Goal: Complete application form: Complete application form

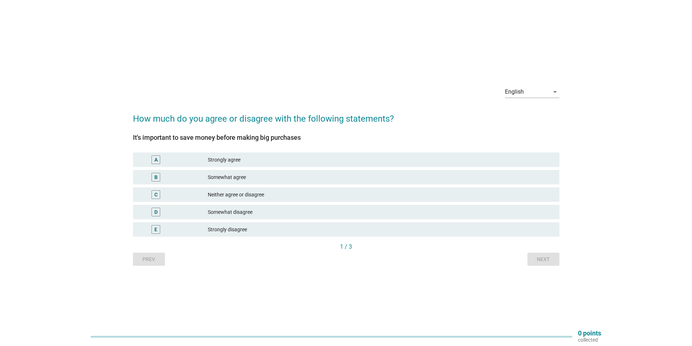
select select "English"
click at [261, 162] on div "Strongly agree" at bounding box center [381, 160] width 346 height 9
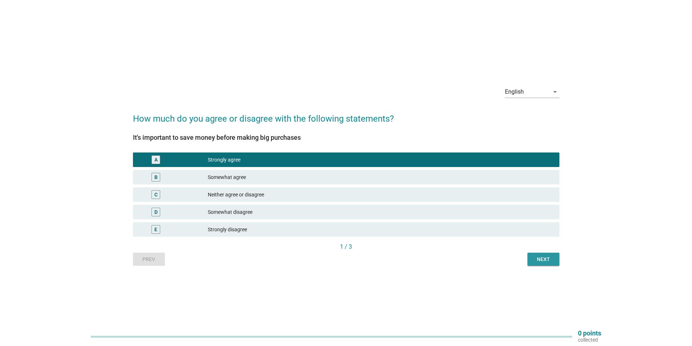
click at [552, 259] on div "Next" at bounding box center [544, 260] width 20 height 8
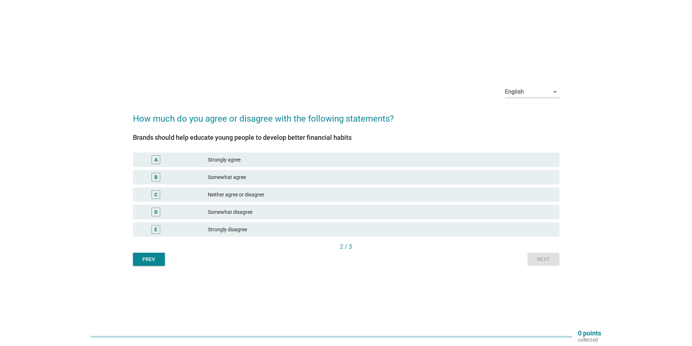
click at [269, 177] on div "Somewhat agree" at bounding box center [381, 177] width 346 height 9
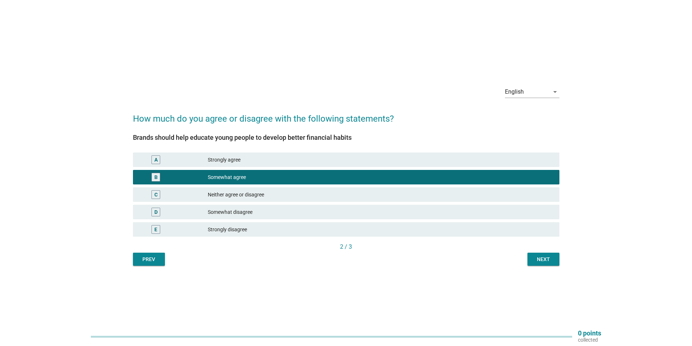
click at [541, 264] on button "Next" at bounding box center [544, 259] width 32 height 13
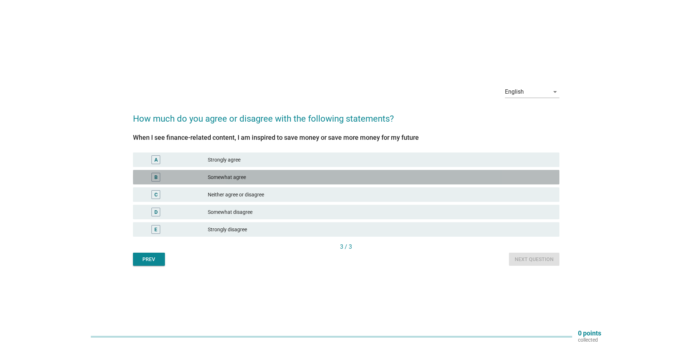
click at [251, 180] on div "Somewhat agree" at bounding box center [381, 177] width 346 height 9
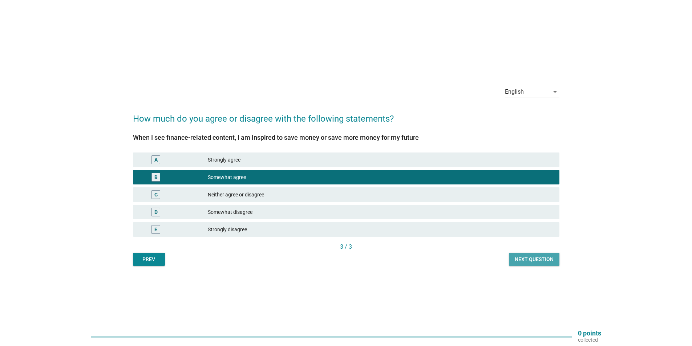
click at [542, 257] on div "Next question" at bounding box center [534, 260] width 39 height 8
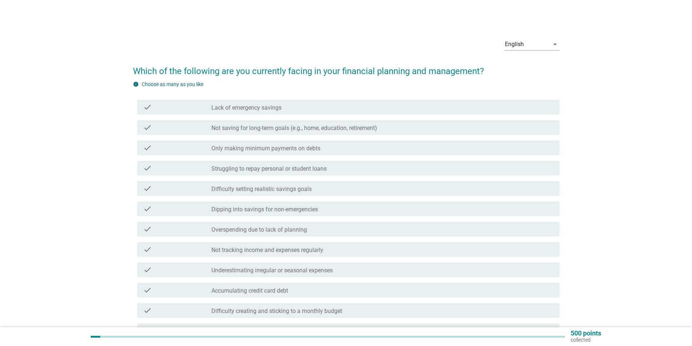
click at [313, 130] on label "Not saving for long-term goals (e.g., home, education, retirement)" at bounding box center [295, 128] width 166 height 7
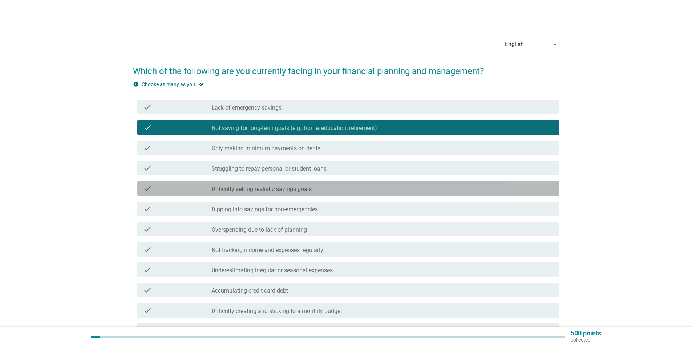
click at [321, 189] on div "check_box_outline_blank Difficulty setting realistic savings goals" at bounding box center [383, 188] width 342 height 9
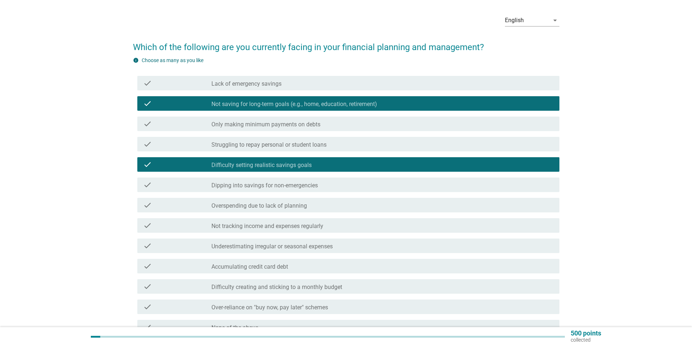
scroll to position [36, 0]
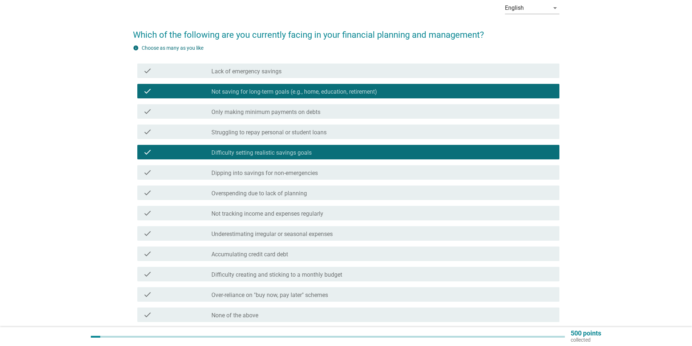
click at [335, 195] on div "check_box_outline_blank Overspending due to lack of planning" at bounding box center [383, 193] width 342 height 9
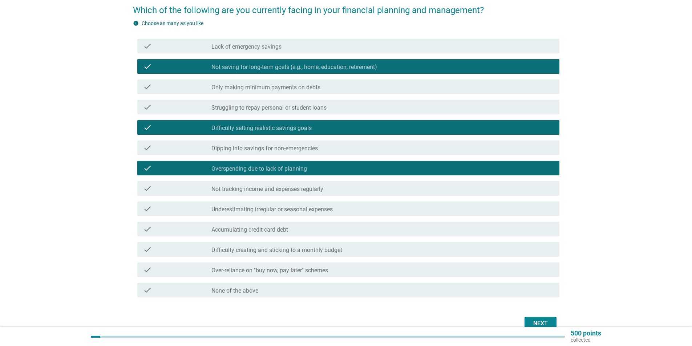
scroll to position [73, 0]
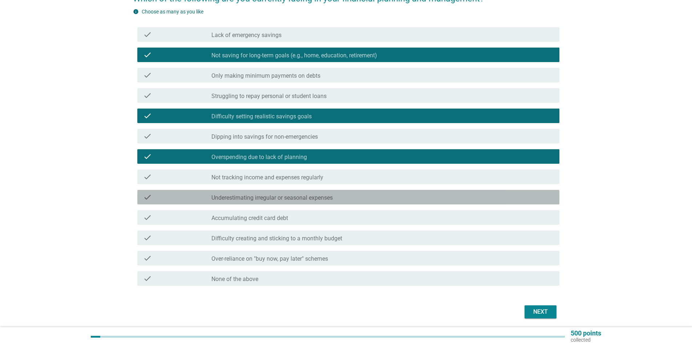
click at [333, 198] on label "Underestimating irregular or seasonal expenses" at bounding box center [272, 197] width 121 height 7
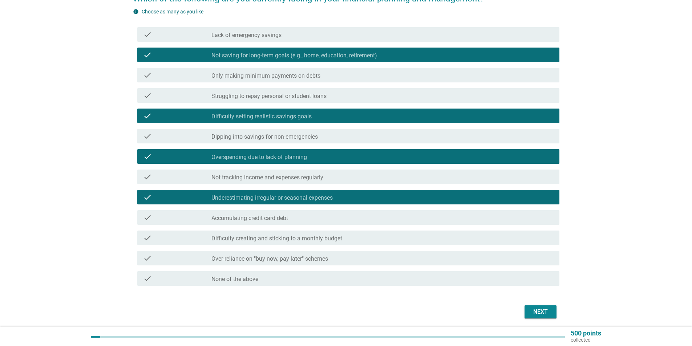
click at [393, 239] on div "check_box_outline_blank Difficulty creating and sticking to a monthly budget" at bounding box center [383, 238] width 342 height 9
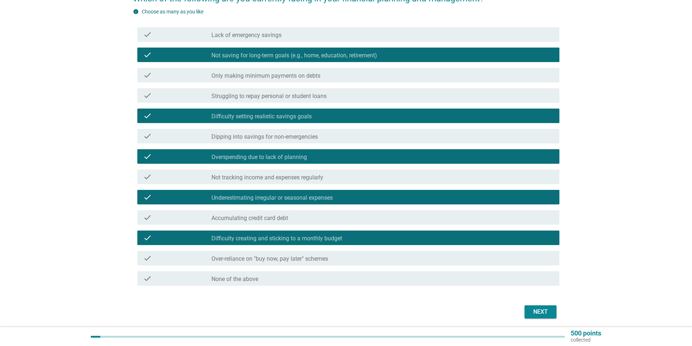
click at [397, 258] on div "check_box_outline_blank Over-reliance on "buy now, pay later" schemes" at bounding box center [383, 258] width 342 height 9
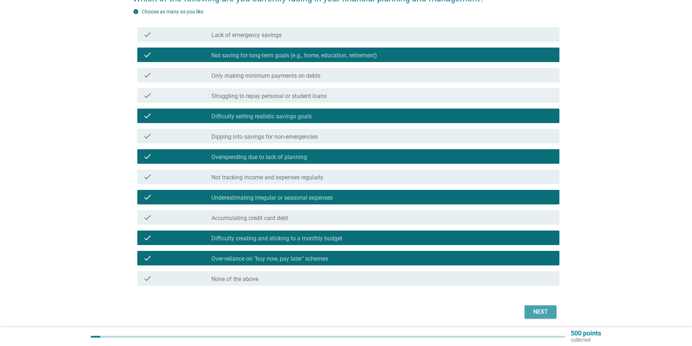
click at [542, 312] on div "Next" at bounding box center [541, 312] width 20 height 9
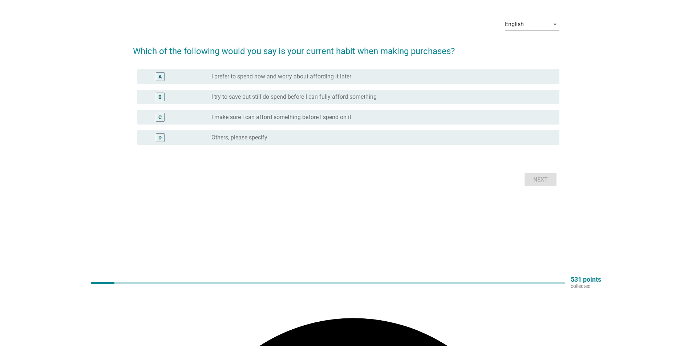
scroll to position [0, 0]
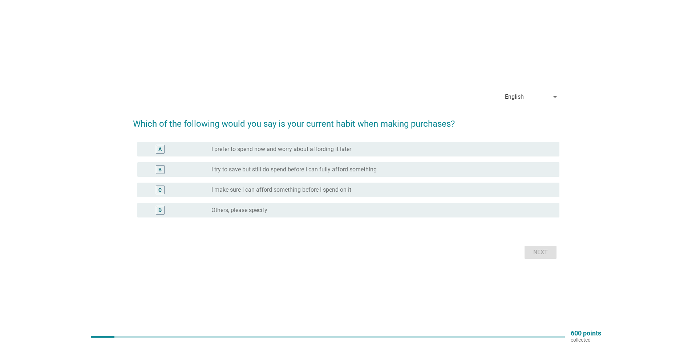
click at [335, 191] on label "I make sure I can afford something before I spend on it" at bounding box center [282, 189] width 140 height 7
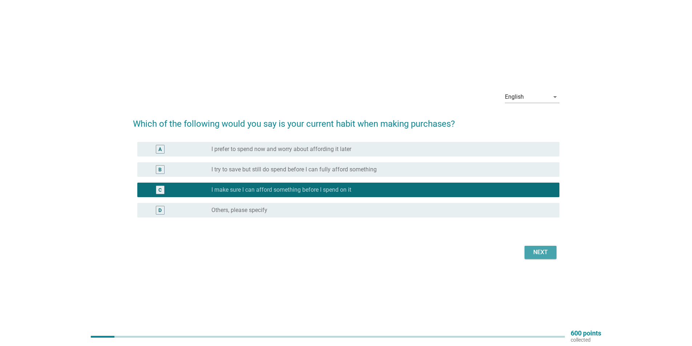
click at [552, 252] on button "Next" at bounding box center [541, 252] width 32 height 13
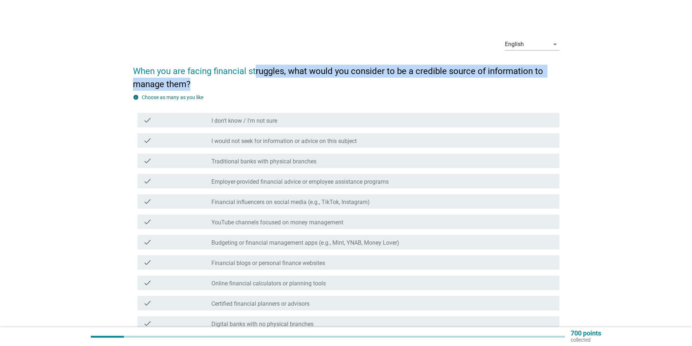
drag, startPoint x: 277, startPoint y: 79, endPoint x: 430, endPoint y: 78, distance: 153.0
click at [430, 78] on h2 "When you are facing financial struggles, what would you consider to be a credib…" at bounding box center [346, 73] width 427 height 33
click at [420, 87] on h2 "When you are facing financial struggles, what would you consider to be a credib…" at bounding box center [346, 73] width 427 height 33
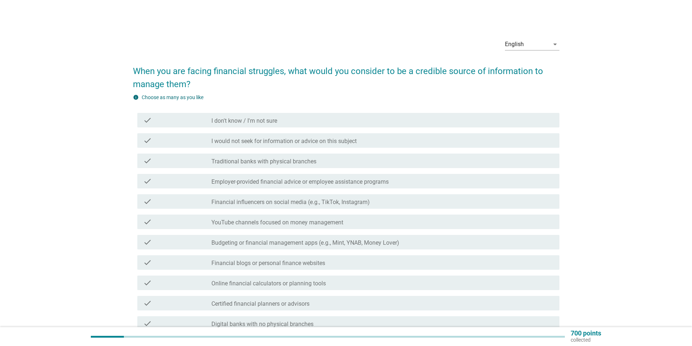
click at [288, 184] on label "Employer-provided financial advice or employee assistance programs" at bounding box center [300, 181] width 177 height 7
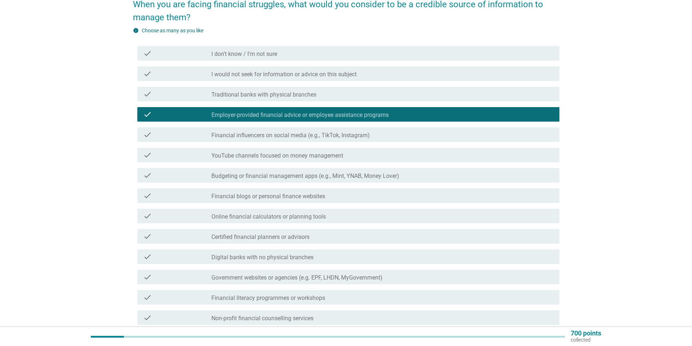
scroll to position [73, 0]
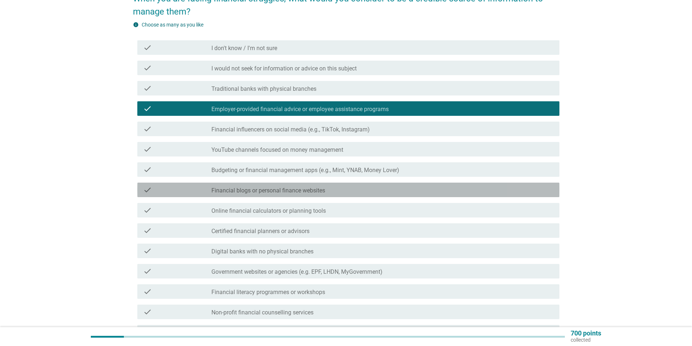
click at [276, 190] on label "Financial blogs or personal finance websites" at bounding box center [269, 190] width 114 height 7
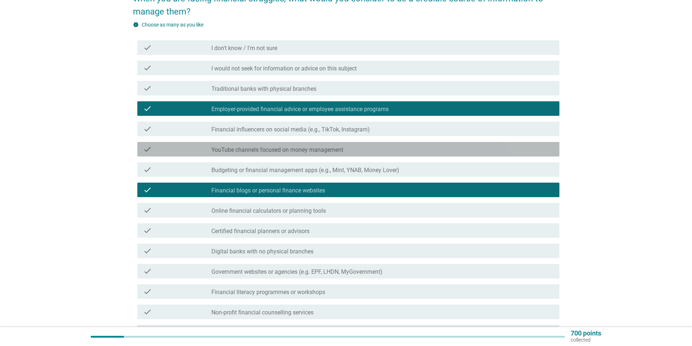
click at [277, 150] on label "YouTube channels focused on money management" at bounding box center [278, 149] width 132 height 7
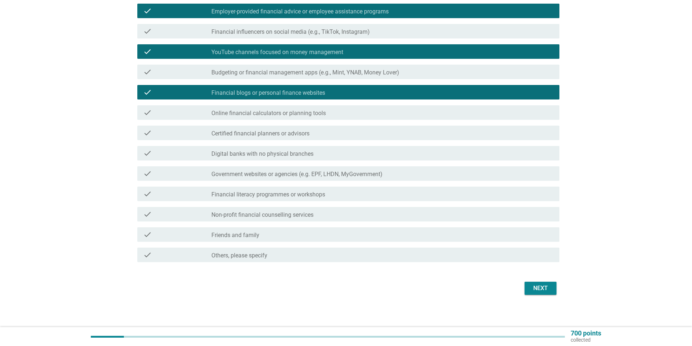
scroll to position [173, 0]
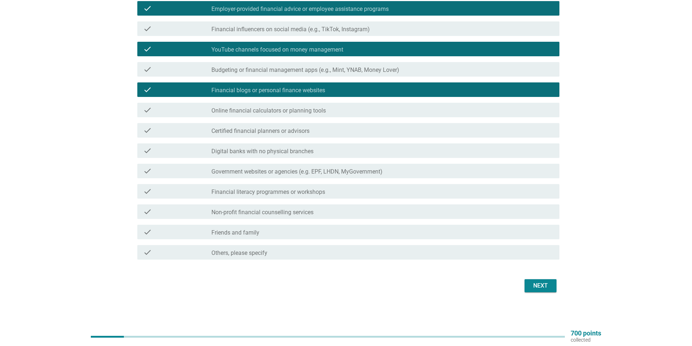
click at [262, 170] on label "Government websites or agencies (e.g. EPF, LHDN, MyGovernment)" at bounding box center [297, 171] width 171 height 7
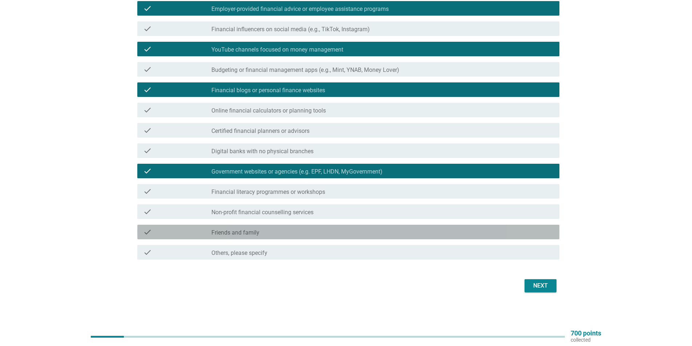
click at [386, 238] on div "check check_box_outline_blank Friends and family" at bounding box center [348, 232] width 422 height 15
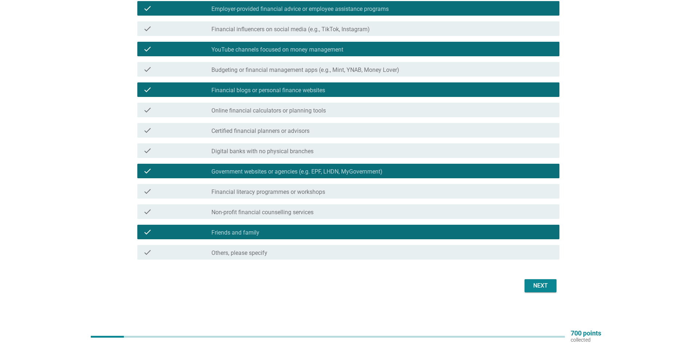
click at [530, 280] on button "Next" at bounding box center [541, 285] width 32 height 13
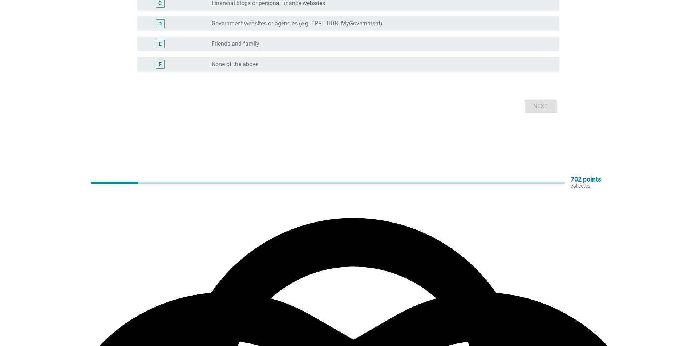
scroll to position [0, 0]
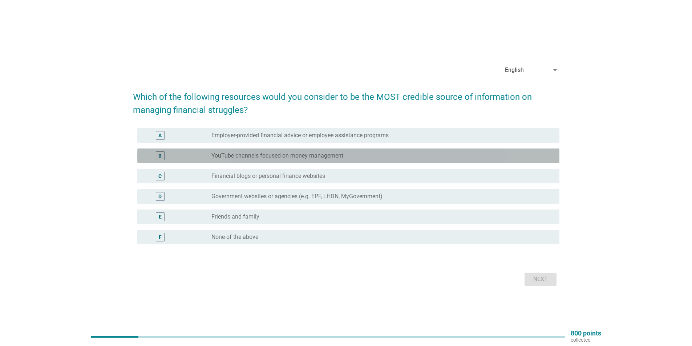
click at [317, 156] on label "YouTube channels focused on money management" at bounding box center [278, 155] width 132 height 7
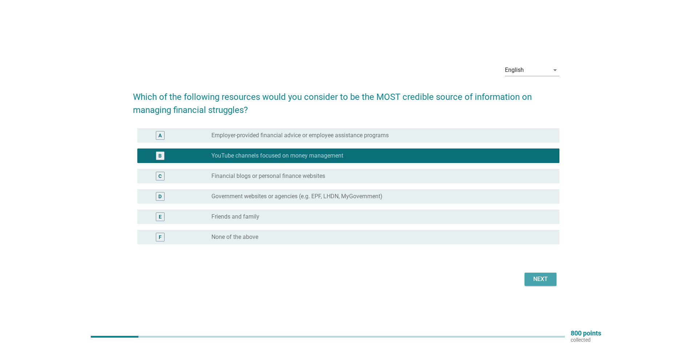
click at [541, 277] on div "Next" at bounding box center [541, 279] width 20 height 9
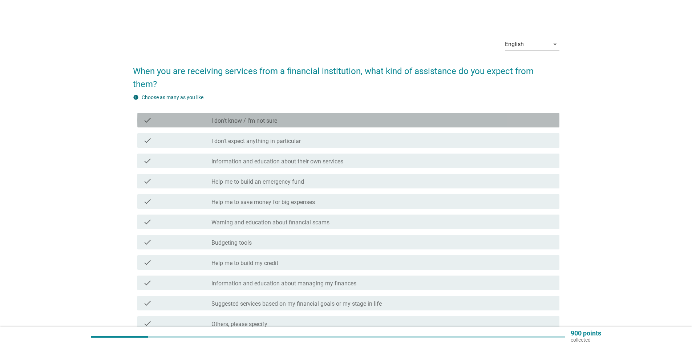
click at [264, 117] on label "I don't know / I'm not sure" at bounding box center [245, 120] width 66 height 7
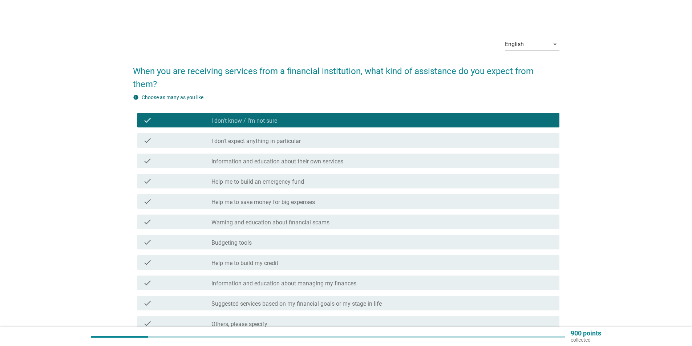
click at [294, 158] on label "Information and education about their own services" at bounding box center [278, 161] width 132 height 7
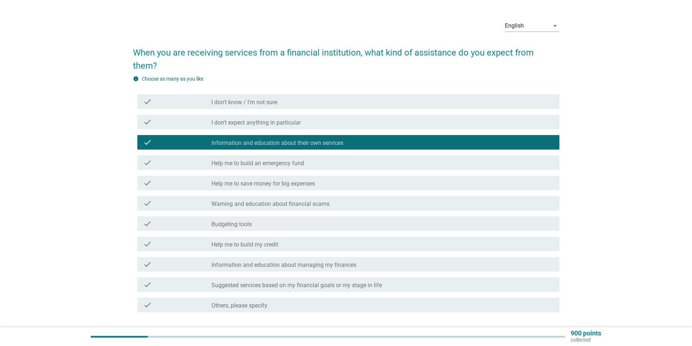
scroll to position [36, 0]
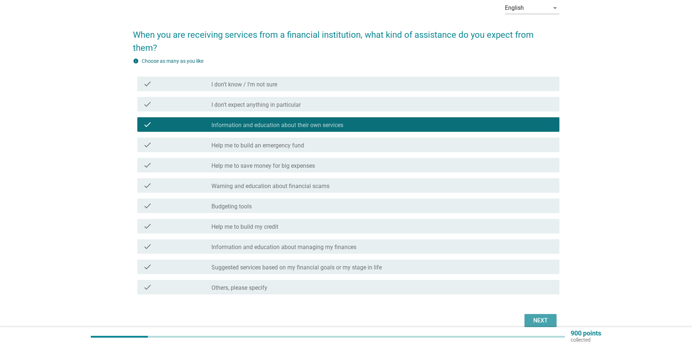
click at [532, 317] on div "Next" at bounding box center [541, 321] width 20 height 9
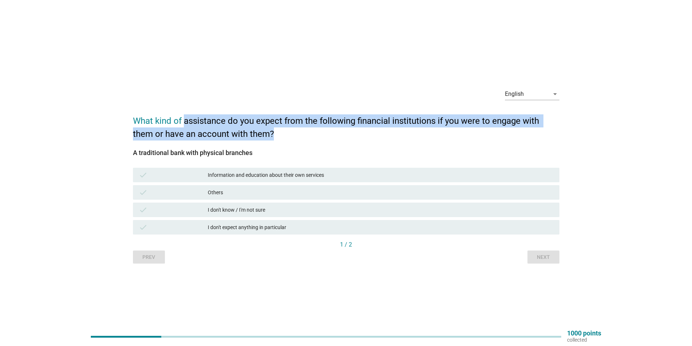
drag, startPoint x: 186, startPoint y: 117, endPoint x: 381, endPoint y: 131, distance: 195.3
click at [381, 131] on h2 "What kind of assistance do you expect from the following financial institutions…" at bounding box center [346, 123] width 427 height 33
click at [374, 139] on h2 "What kind of assistance do you expect from the following financial institutions…" at bounding box center [346, 123] width 427 height 33
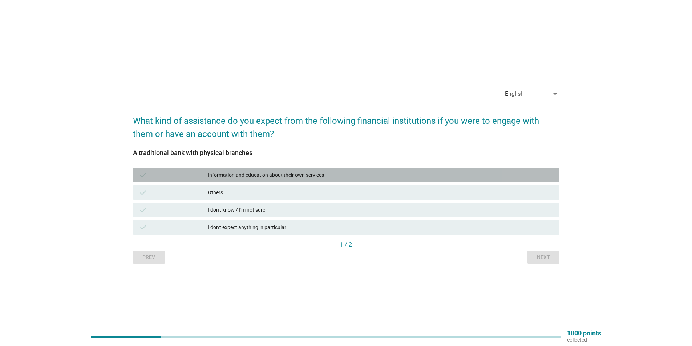
click at [267, 176] on div "Information and education about their own services" at bounding box center [381, 175] width 346 height 9
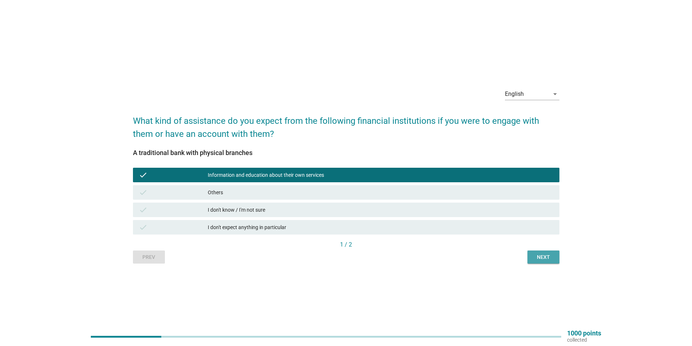
click at [544, 254] on div "Next" at bounding box center [544, 258] width 20 height 8
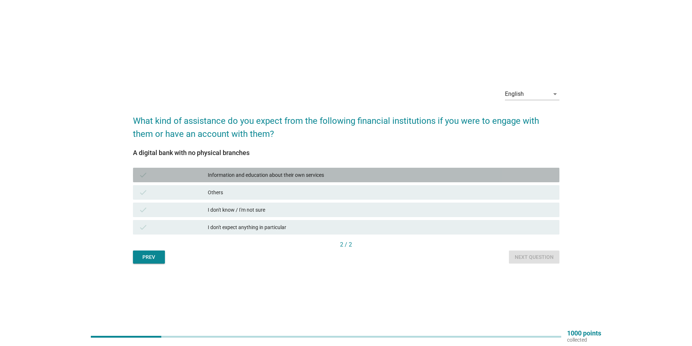
click at [317, 172] on div "Information and education about their own services" at bounding box center [381, 175] width 346 height 9
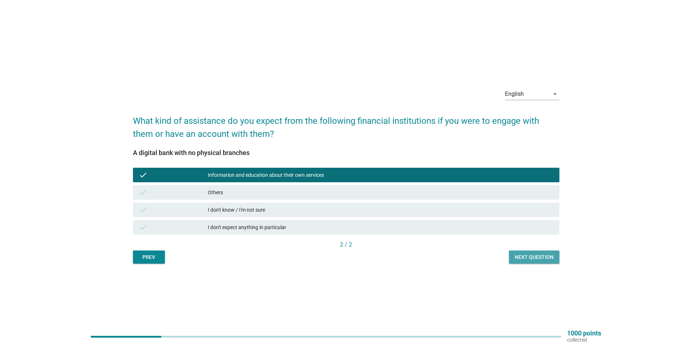
click at [528, 253] on button "Next question" at bounding box center [534, 257] width 51 height 13
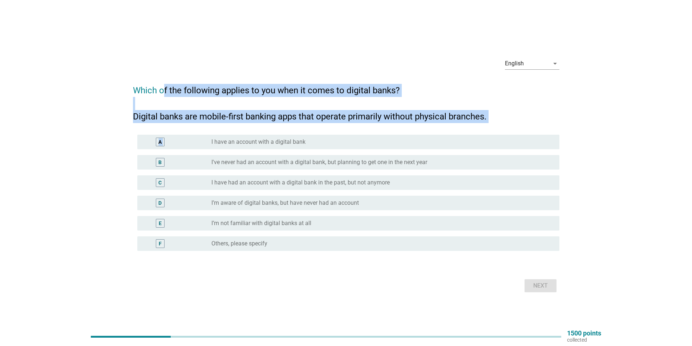
drag, startPoint x: 164, startPoint y: 94, endPoint x: 473, endPoint y: 123, distance: 310.3
click at [473, 123] on form "Which of the following applies to you when it comes to digital banks? Digital b…" at bounding box center [346, 186] width 427 height 218
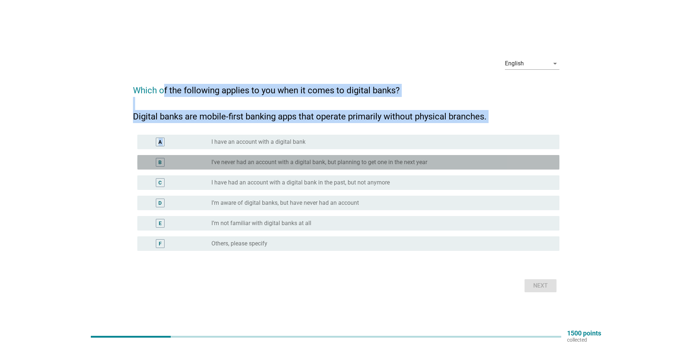
click at [276, 165] on label "I've never had an account with a digital bank, but planning to get one in the n…" at bounding box center [320, 162] width 216 height 7
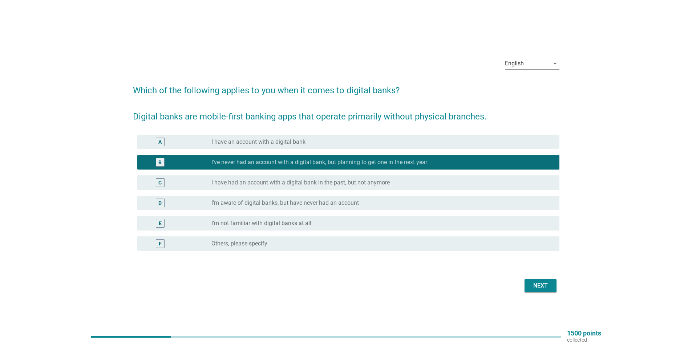
click at [281, 176] on div "C radio_button_unchecked I have had an account with a digital bank in the past,…" at bounding box center [348, 183] width 422 height 15
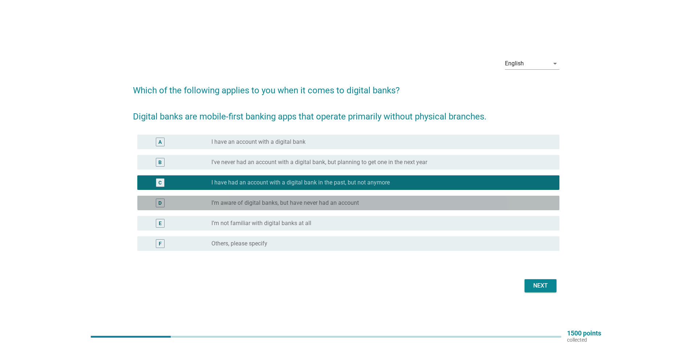
click at [333, 203] on label "I’m aware of digital banks, but have never had an account" at bounding box center [286, 203] width 148 height 7
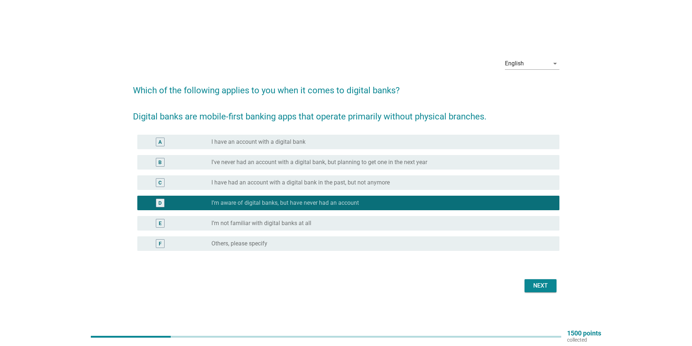
click at [327, 226] on div "radio_button_unchecked I’m not familiar with digital banks at all" at bounding box center [380, 223] width 337 height 7
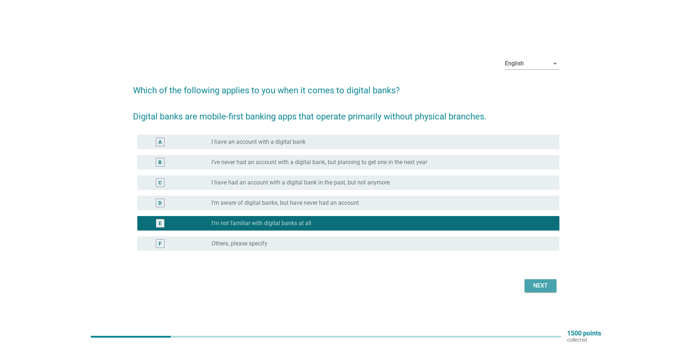
click at [550, 285] on div "Next" at bounding box center [541, 286] width 20 height 9
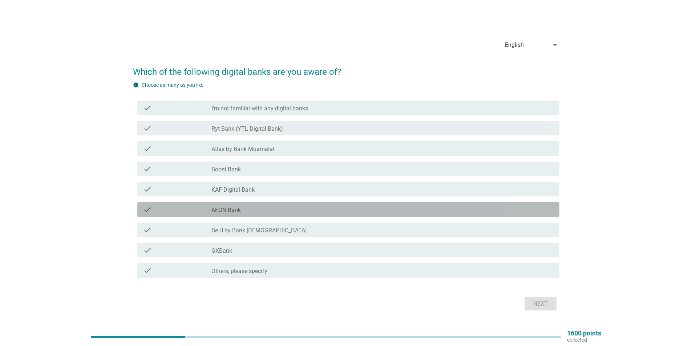
click at [279, 213] on div "check_box_outline_blank AEON Bank" at bounding box center [383, 209] width 342 height 9
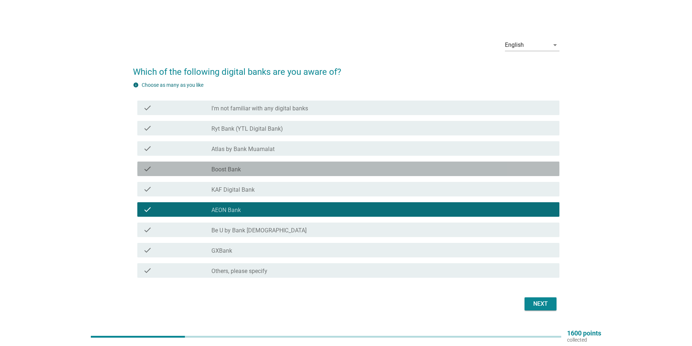
click at [281, 170] on div "check_box_outline_blank Boost Bank" at bounding box center [383, 169] width 342 height 9
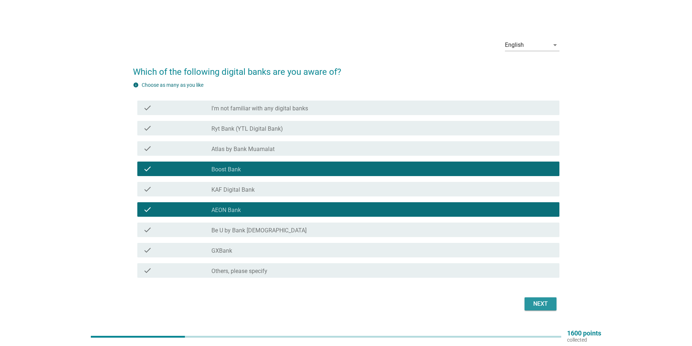
drag, startPoint x: 533, startPoint y: 300, endPoint x: 283, endPoint y: 127, distance: 304.1
click at [296, 141] on form "Which of the following digital banks are you aware of? info Choose as many as y…" at bounding box center [346, 185] width 427 height 255
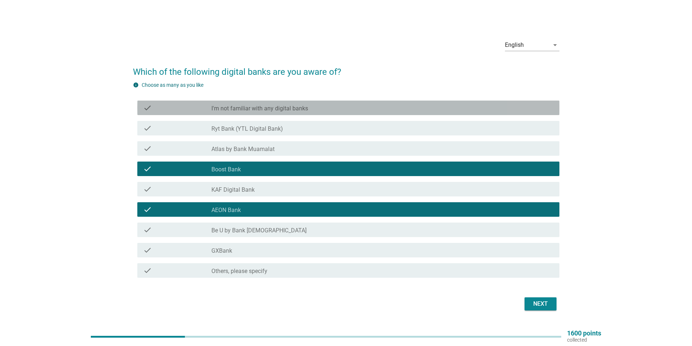
click at [269, 103] on div "check check_box_outline_blank I'm not familiar with any digital banks" at bounding box center [348, 108] width 422 height 15
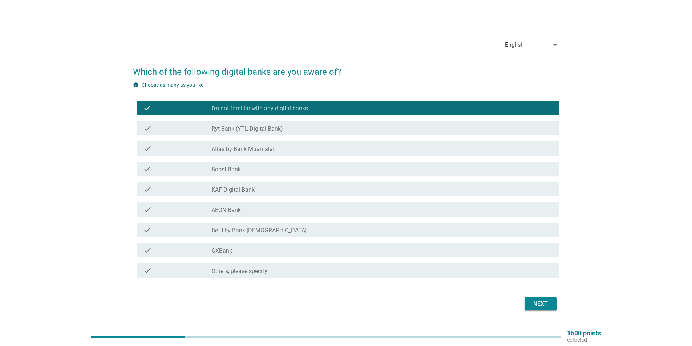
click at [279, 173] on div "check_box_outline_blank Boost Bank" at bounding box center [383, 169] width 342 height 9
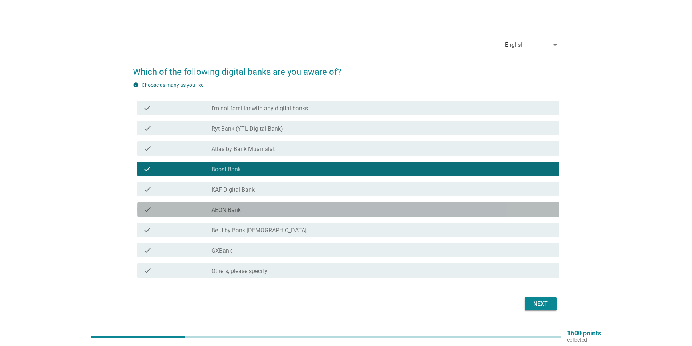
click at [274, 211] on div "check_box_outline_blank AEON Bank" at bounding box center [383, 209] width 342 height 9
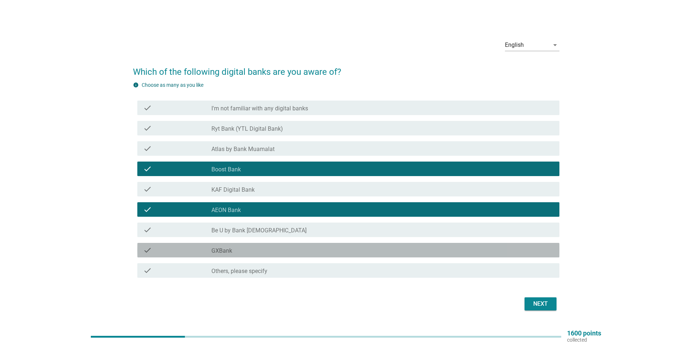
click at [245, 248] on div "check_box_outline_blank GXBank" at bounding box center [383, 250] width 342 height 9
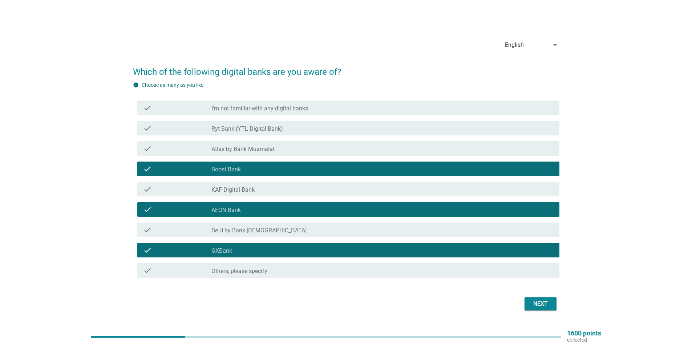
click at [257, 175] on div "check check_box_outline_blank Boost Bank" at bounding box center [348, 169] width 422 height 15
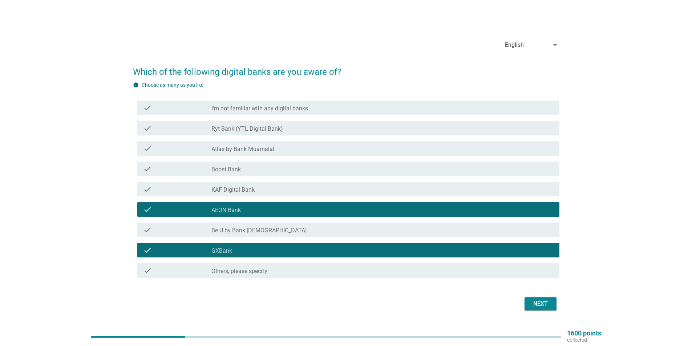
click at [257, 175] on div "check check_box_outline_blank Boost Bank" at bounding box center [348, 169] width 422 height 15
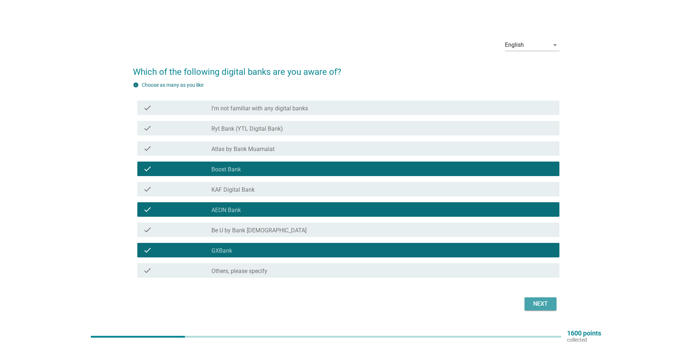
click at [538, 304] on div "Next" at bounding box center [541, 304] width 20 height 9
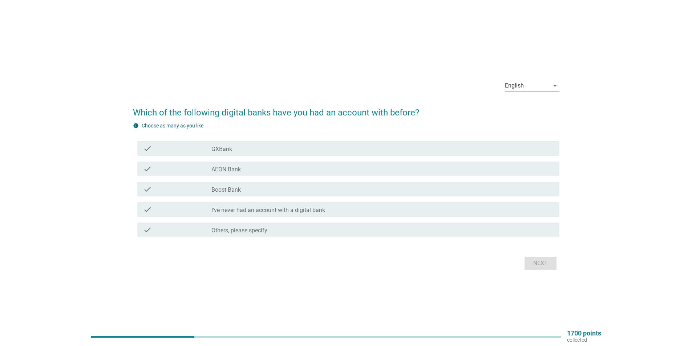
click at [303, 212] on label "I've never had an account with a digital bank" at bounding box center [269, 210] width 114 height 7
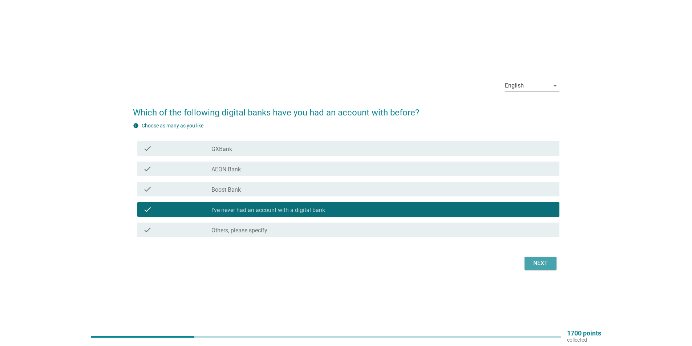
click at [538, 265] on div "Next" at bounding box center [541, 263] width 20 height 9
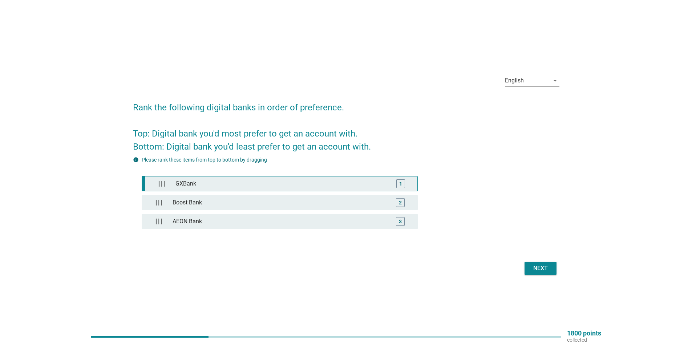
click at [255, 187] on div "GXBank" at bounding box center [281, 184] width 217 height 15
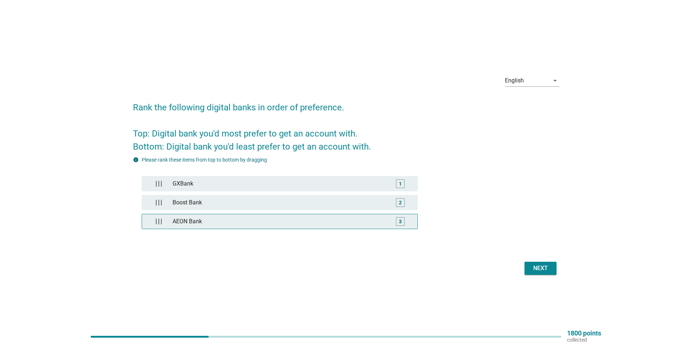
click at [276, 225] on div "AEON Bank" at bounding box center [280, 221] width 220 height 15
click at [536, 267] on div "Next" at bounding box center [541, 268] width 20 height 9
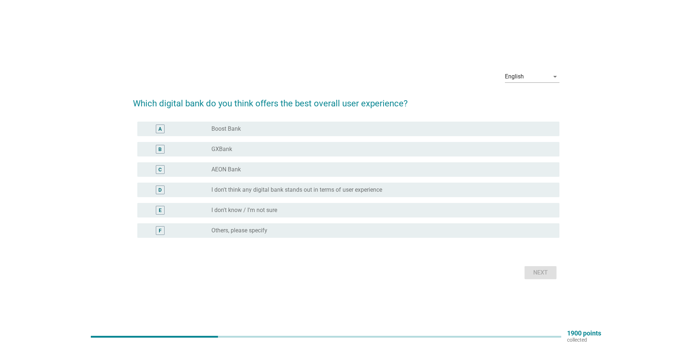
click at [288, 193] on label "I don't think any digital bank stands out in terms of user experience" at bounding box center [297, 189] width 171 height 7
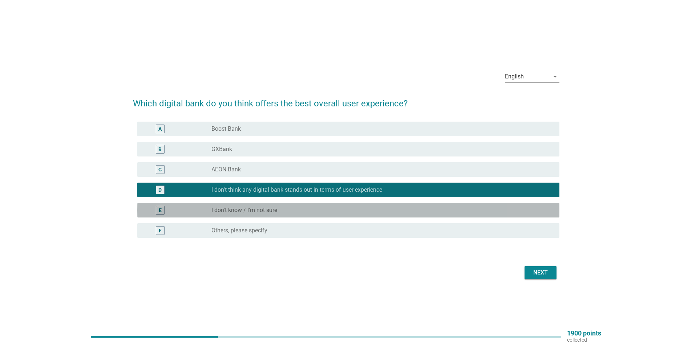
click at [291, 210] on div "radio_button_unchecked I don't know / I'm not sure" at bounding box center [380, 210] width 337 height 7
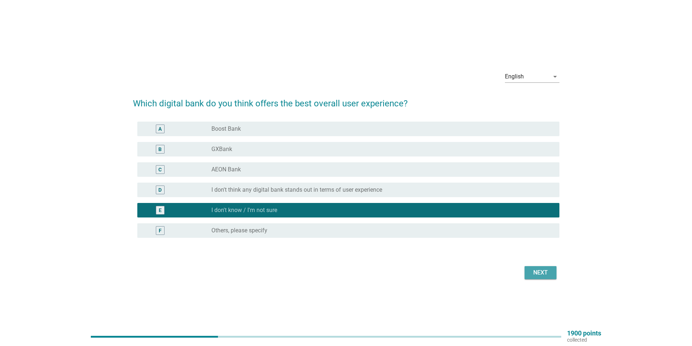
click at [534, 272] on div "Next" at bounding box center [541, 273] width 20 height 9
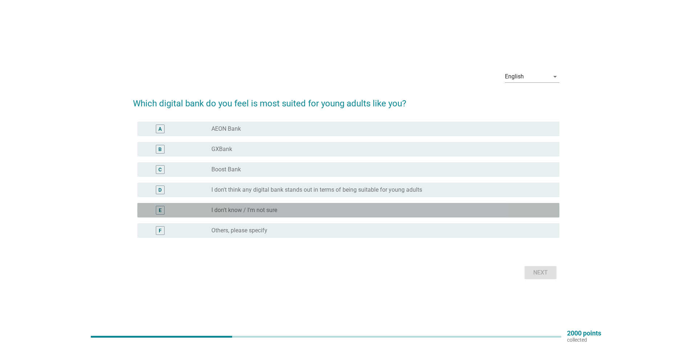
click at [340, 204] on div "E radio_button_unchecked I don't know / I'm not sure" at bounding box center [348, 210] width 422 height 15
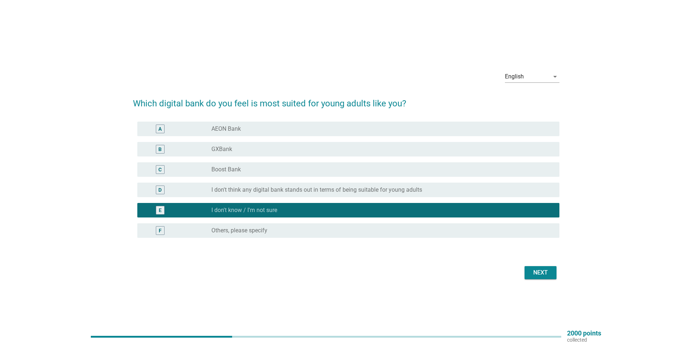
click at [554, 280] on div "Next" at bounding box center [346, 272] width 427 height 17
click at [551, 278] on button "Next" at bounding box center [541, 272] width 32 height 13
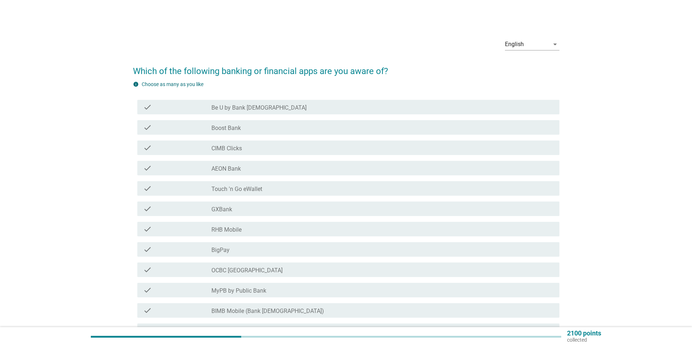
click at [293, 154] on div "check check_box_outline_blank CIMB Clicks" at bounding box center [348, 148] width 422 height 15
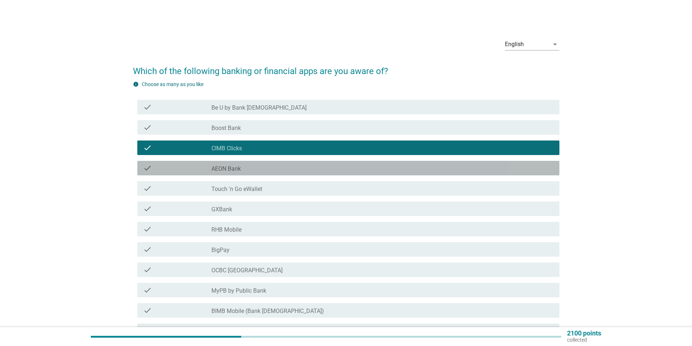
click at [293, 170] on div "check_box_outline_blank AEON Bank" at bounding box center [383, 168] width 342 height 9
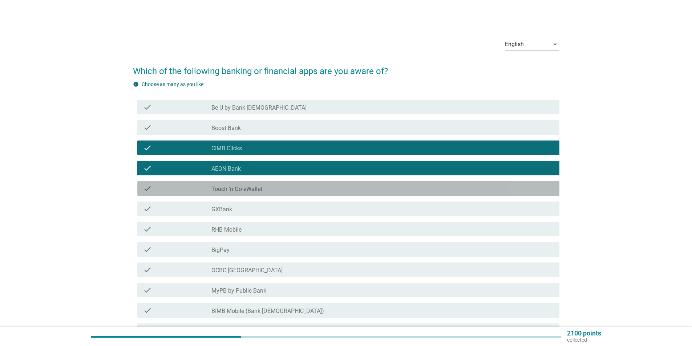
click at [295, 193] on div "check check_box_outline_blank Touch 'n Go eWallet" at bounding box center [348, 188] width 422 height 15
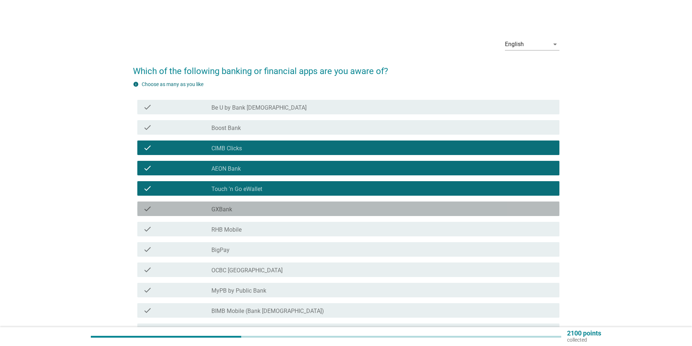
click at [318, 209] on div "check_box_outline_blank GXBank" at bounding box center [383, 209] width 342 height 9
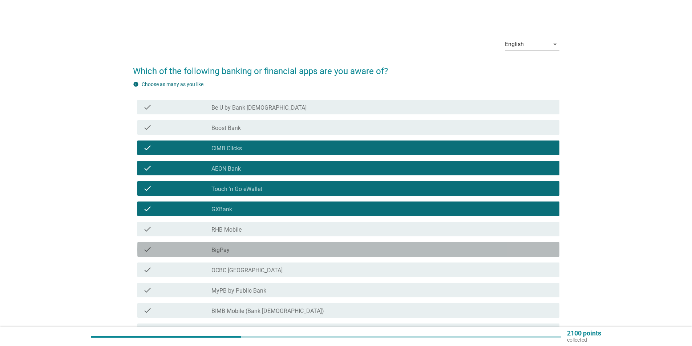
click at [253, 250] on div "check_box_outline_blank BigPay" at bounding box center [383, 249] width 342 height 9
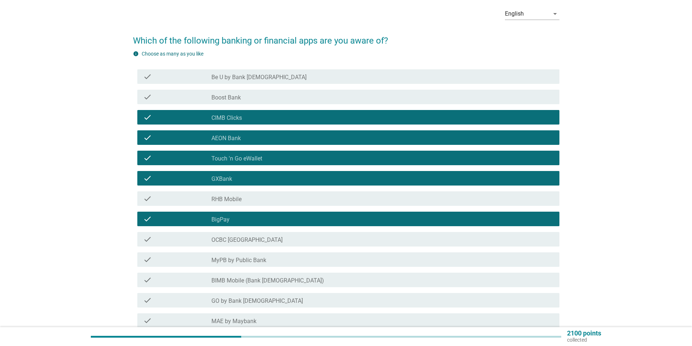
scroll to position [73, 0]
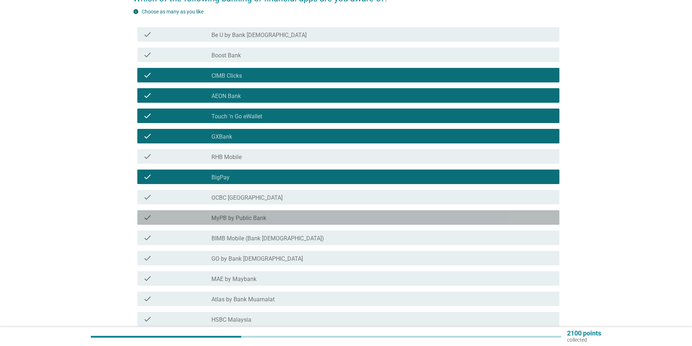
click at [283, 217] on div "check_box_outline_blank MyPB by Public Bank" at bounding box center [383, 217] width 342 height 9
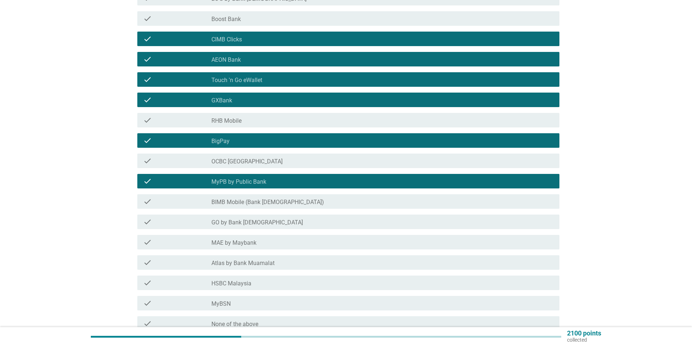
scroll to position [145, 0]
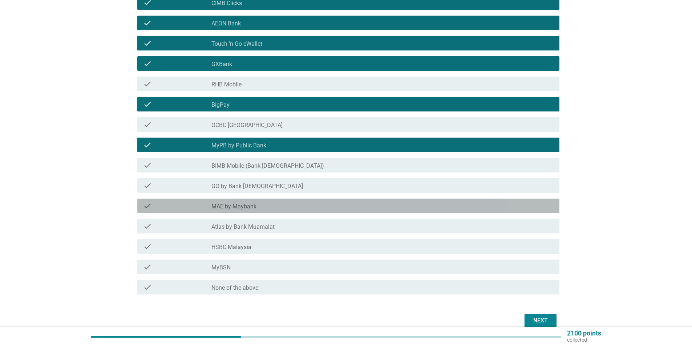
click at [266, 204] on div "check_box_outline_blank MAE by Maybank" at bounding box center [383, 206] width 342 height 9
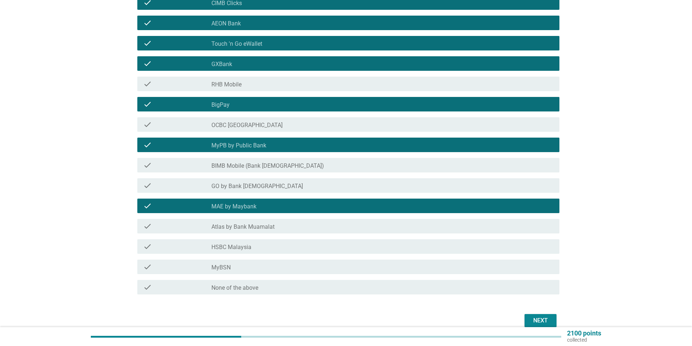
click at [539, 321] on div "Next" at bounding box center [541, 321] width 20 height 9
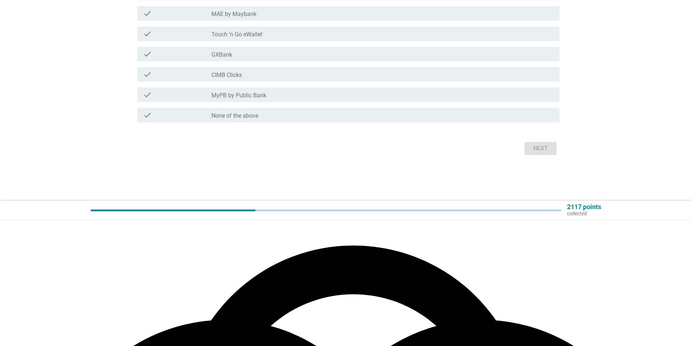
scroll to position [0, 0]
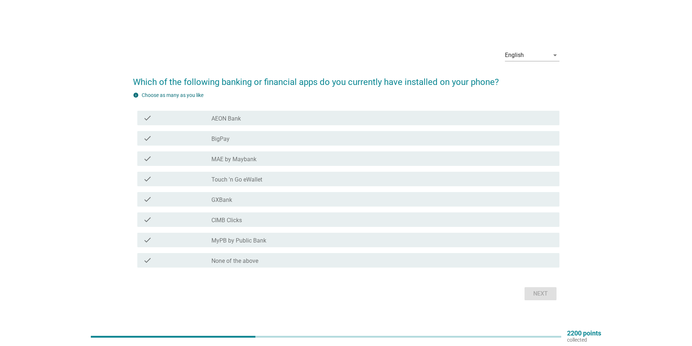
click at [257, 158] on div "check_box_outline_blank MAE by Maybank" at bounding box center [383, 158] width 342 height 9
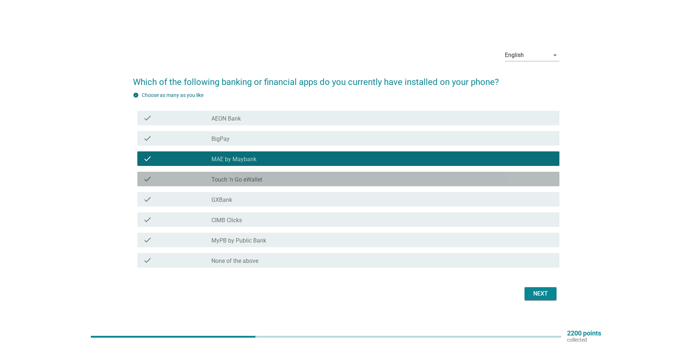
click at [264, 179] on div "check_box_outline_blank Touch 'n Go eWallet" at bounding box center [383, 179] width 342 height 9
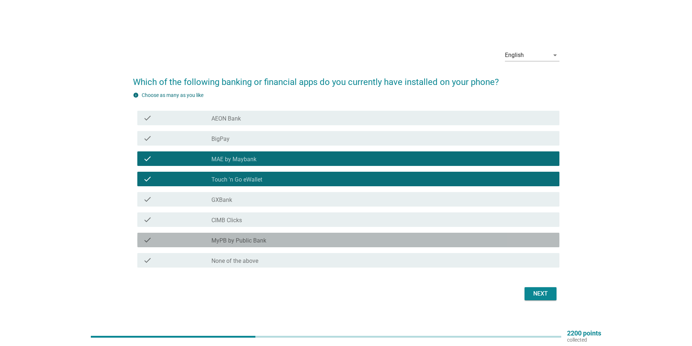
click at [290, 246] on div "check check_box_outline_blank MyPB by Public Bank" at bounding box center [348, 240] width 422 height 15
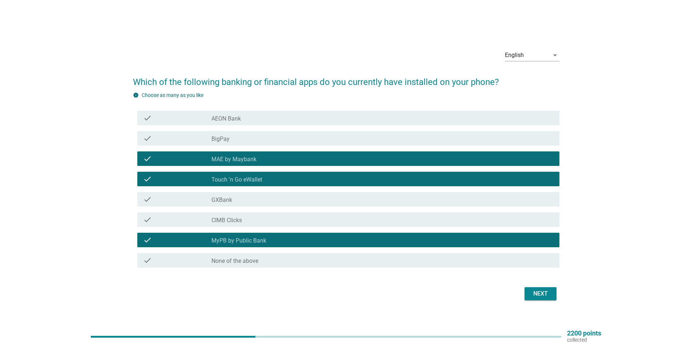
click at [542, 297] on div "Next" at bounding box center [541, 294] width 20 height 9
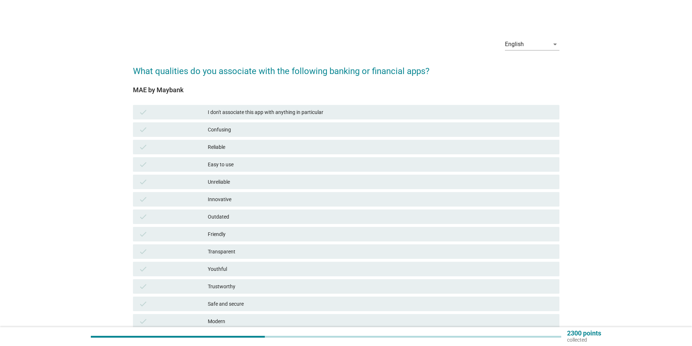
click at [281, 165] on div "Easy to use" at bounding box center [381, 164] width 346 height 9
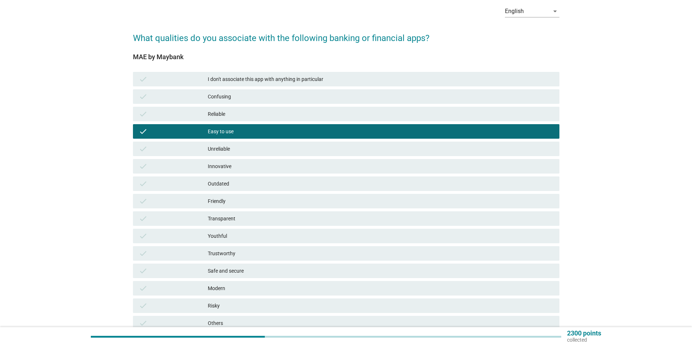
scroll to position [73, 0]
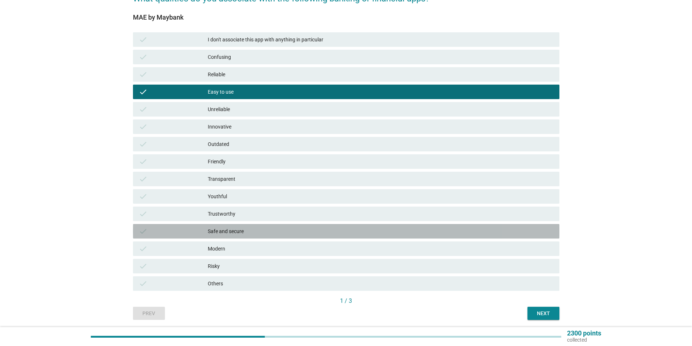
click at [445, 232] on div "Safe and secure" at bounding box center [381, 231] width 346 height 9
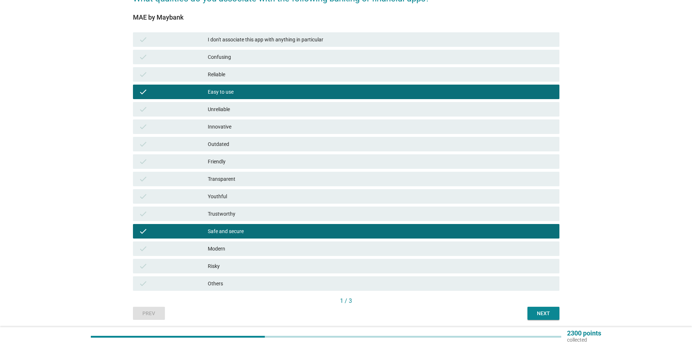
click at [431, 219] on div "check Trustworthy" at bounding box center [346, 214] width 427 height 15
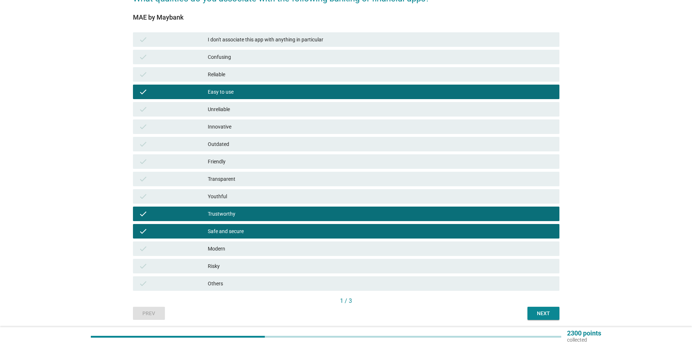
click at [337, 162] on div "Friendly" at bounding box center [381, 161] width 346 height 9
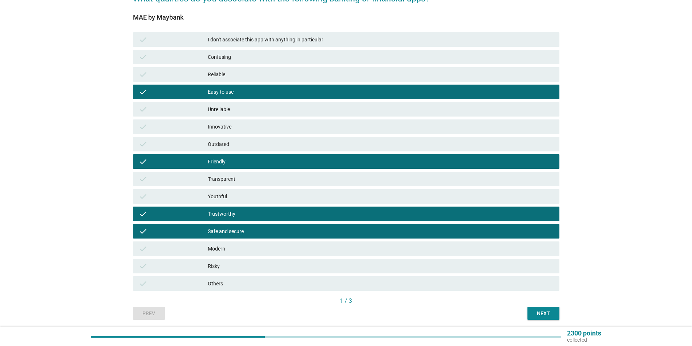
click at [543, 310] on div "Next" at bounding box center [544, 314] width 20 height 8
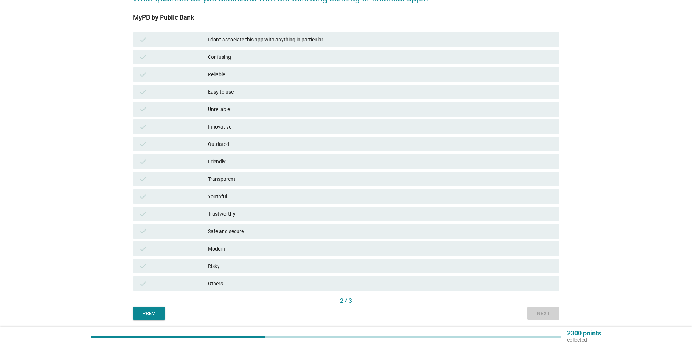
scroll to position [0, 0]
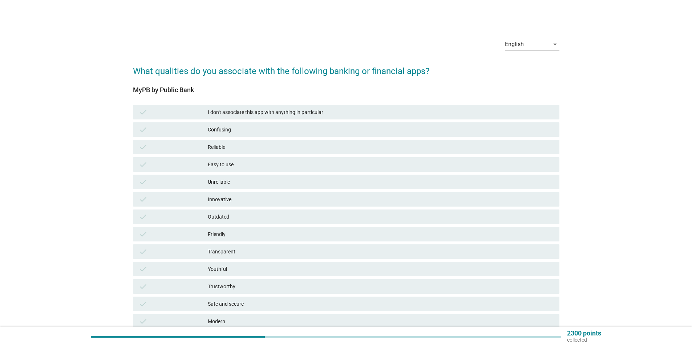
click at [255, 149] on div "Reliable" at bounding box center [381, 147] width 346 height 9
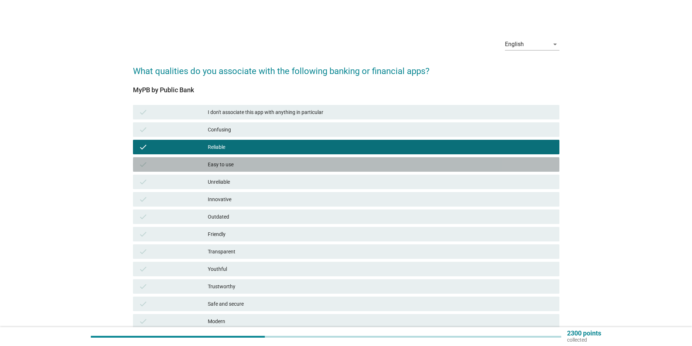
click at [257, 164] on div "Easy to use" at bounding box center [381, 164] width 346 height 9
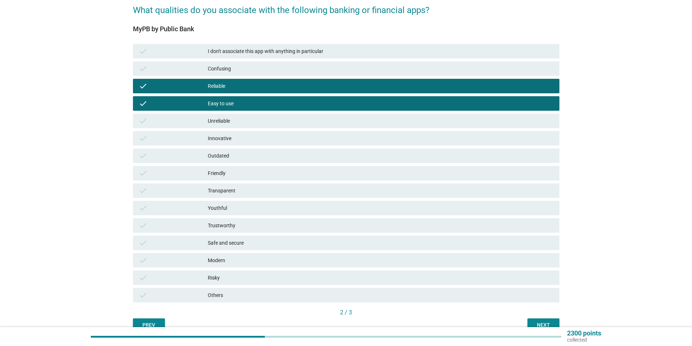
scroll to position [73, 0]
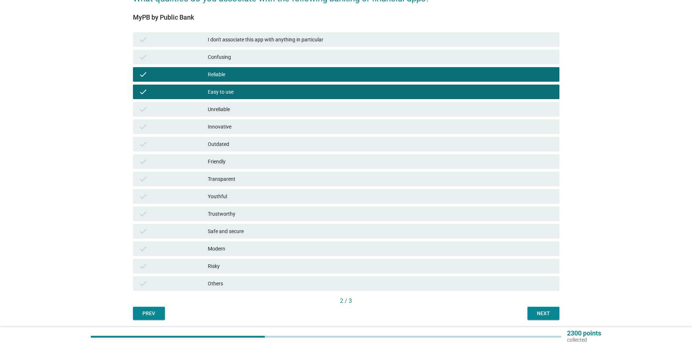
click at [246, 213] on div "Trustworthy" at bounding box center [381, 214] width 346 height 9
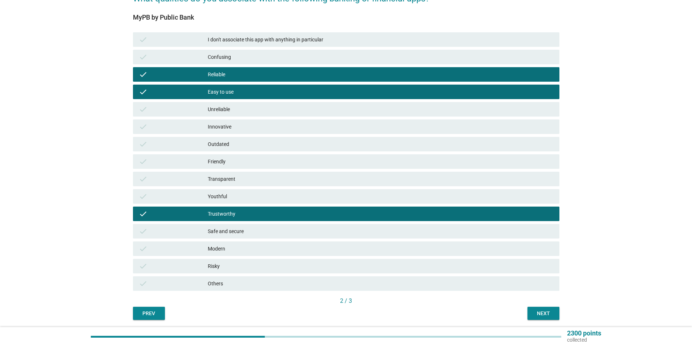
click at [260, 226] on div "check Safe and secure" at bounding box center [346, 231] width 427 height 15
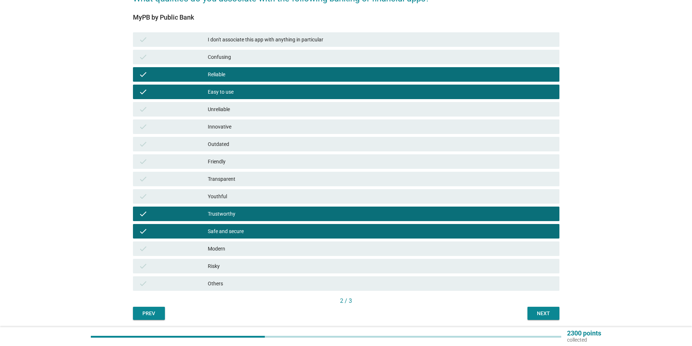
click at [533, 306] on div "2 / 3" at bounding box center [346, 302] width 427 height 10
click at [535, 313] on div "Next" at bounding box center [544, 314] width 20 height 8
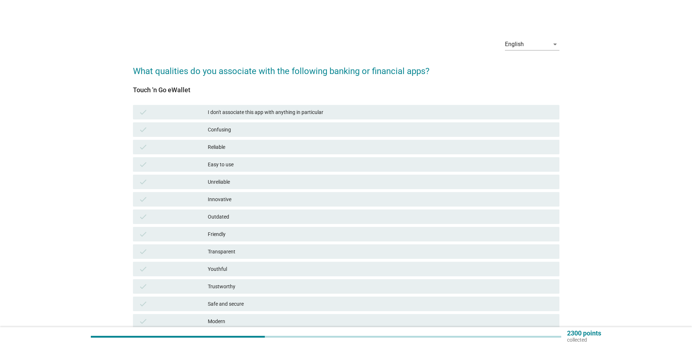
click at [265, 164] on div "Easy to use" at bounding box center [381, 164] width 346 height 9
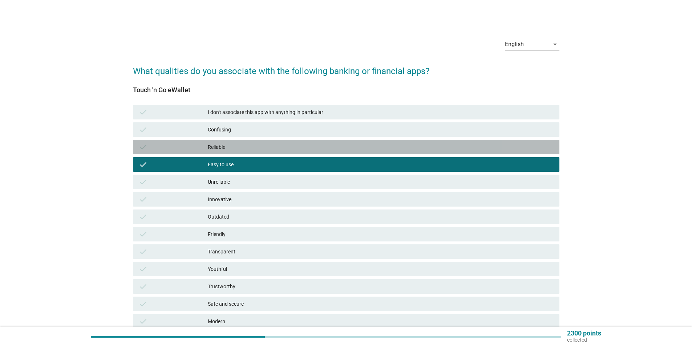
click at [265, 149] on div "Reliable" at bounding box center [381, 147] width 346 height 9
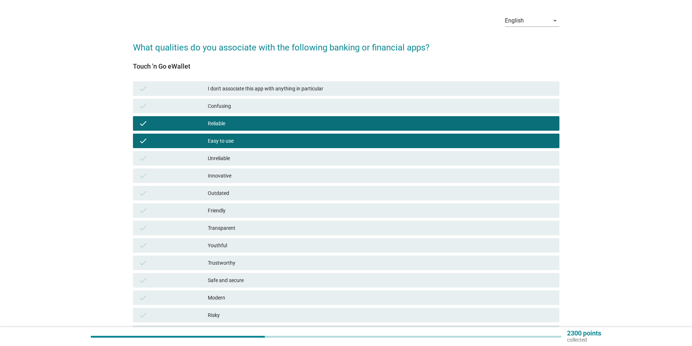
scroll to position [36, 0]
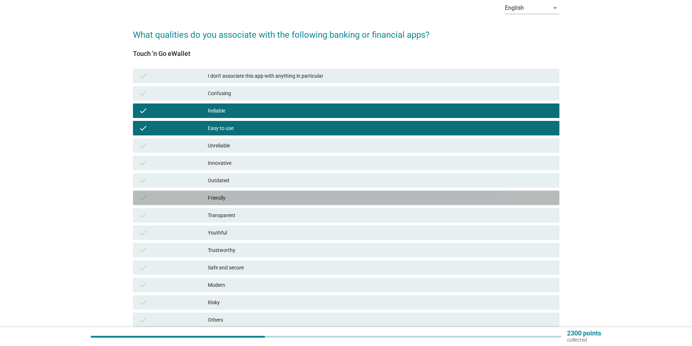
click at [263, 196] on div "Friendly" at bounding box center [381, 198] width 346 height 9
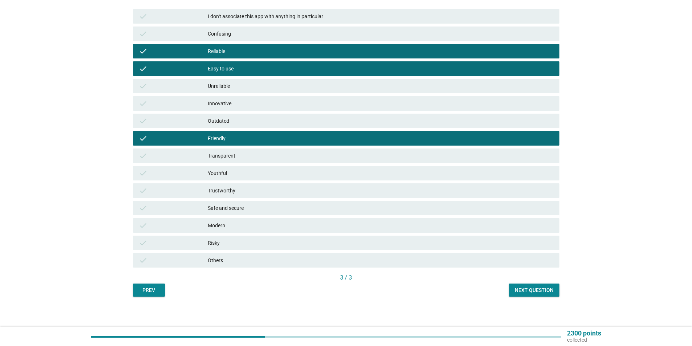
scroll to position [98, 0]
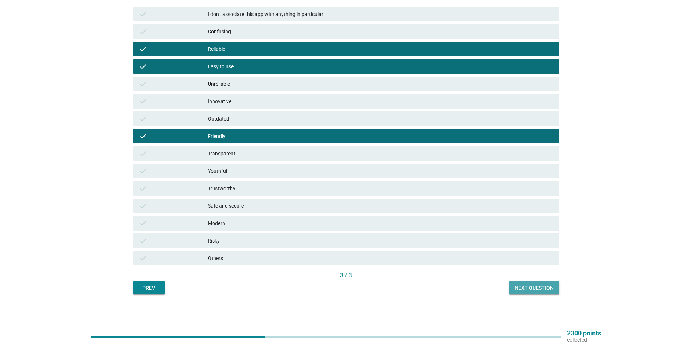
click at [548, 291] on div "Next question" at bounding box center [534, 289] width 39 height 8
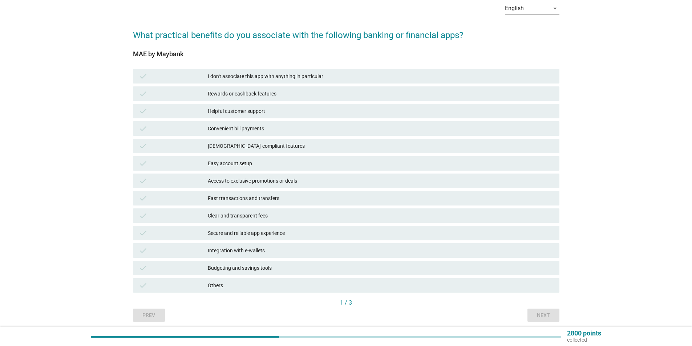
scroll to position [36, 0]
click at [328, 230] on div "Secure and reliable app experience" at bounding box center [381, 233] width 346 height 9
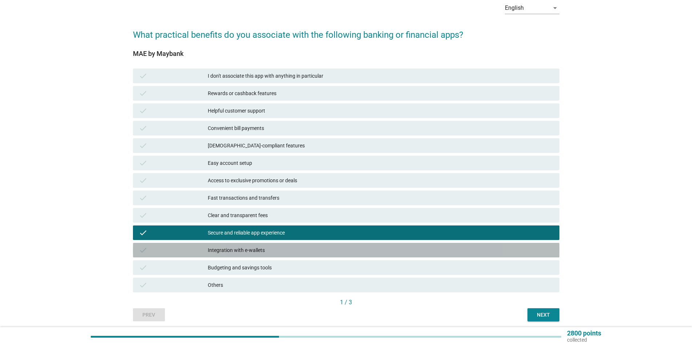
click at [301, 251] on div "Integration with e-wallets" at bounding box center [381, 250] width 346 height 9
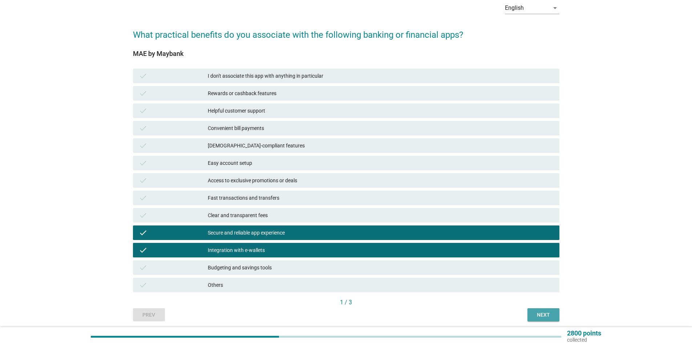
click at [532, 316] on button "Next" at bounding box center [544, 315] width 32 height 13
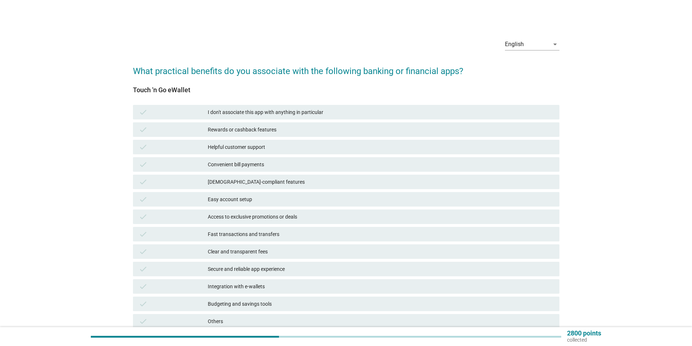
click at [279, 132] on div "Rewards or cashback features" at bounding box center [381, 129] width 346 height 9
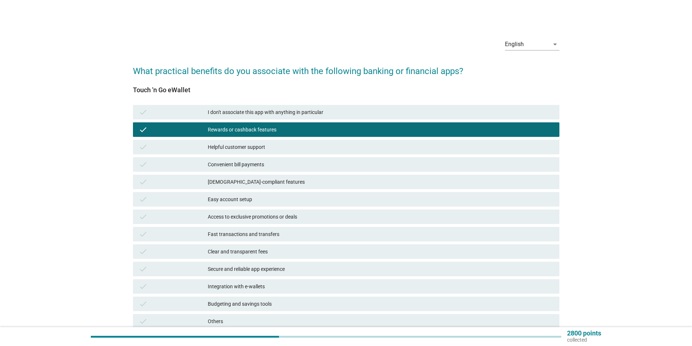
click at [279, 165] on div "Convenient bill payments" at bounding box center [381, 164] width 346 height 9
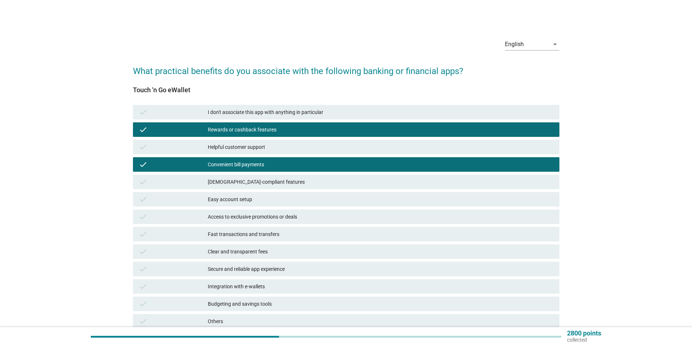
click at [297, 235] on div "Fast transactions and transfers" at bounding box center [381, 234] width 346 height 9
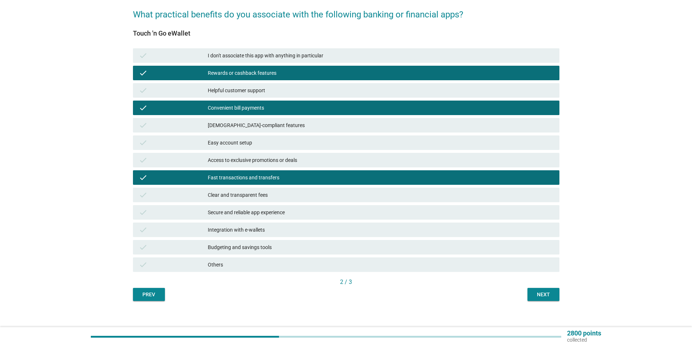
scroll to position [63, 0]
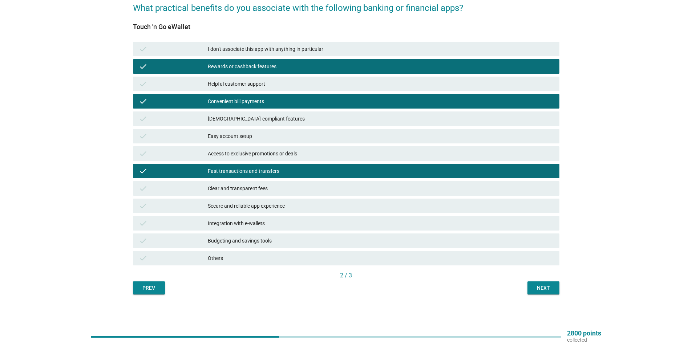
click at [296, 207] on div "Secure and reliable app experience" at bounding box center [381, 206] width 346 height 9
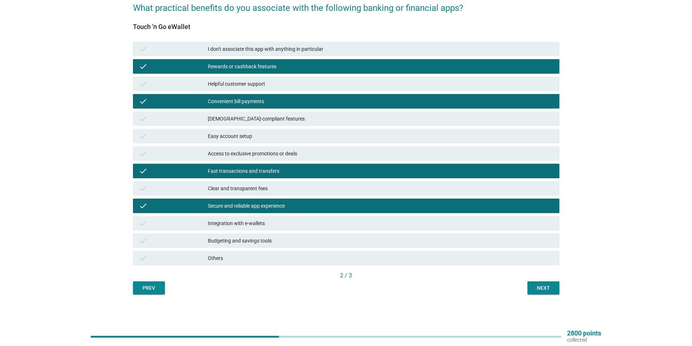
click at [296, 207] on div "Secure and reliable app experience" at bounding box center [381, 206] width 346 height 9
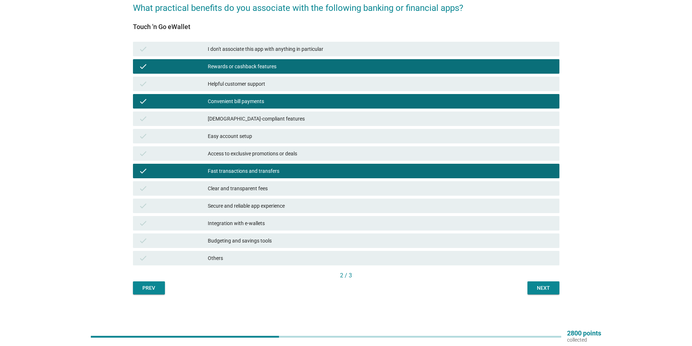
click at [297, 223] on div "Integration with e-wallets" at bounding box center [381, 223] width 346 height 9
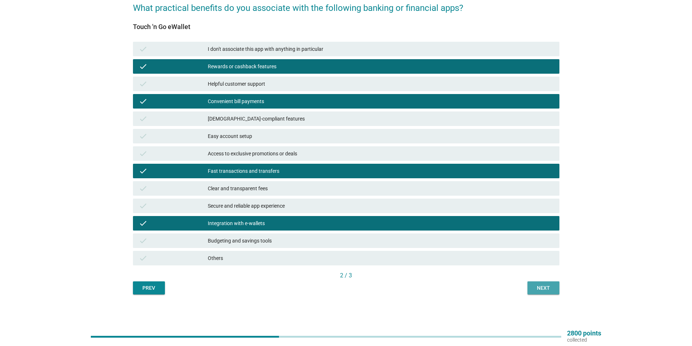
click at [539, 287] on div "Next" at bounding box center [544, 289] width 20 height 8
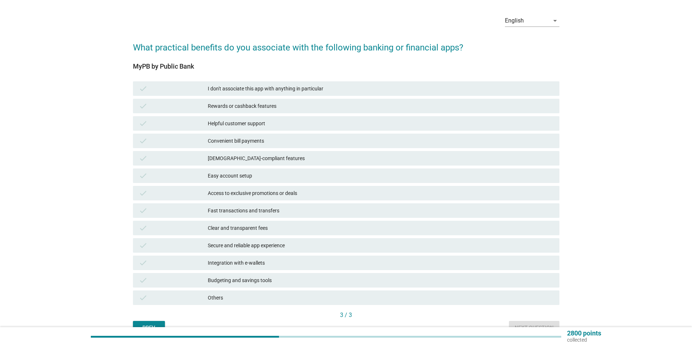
scroll to position [36, 0]
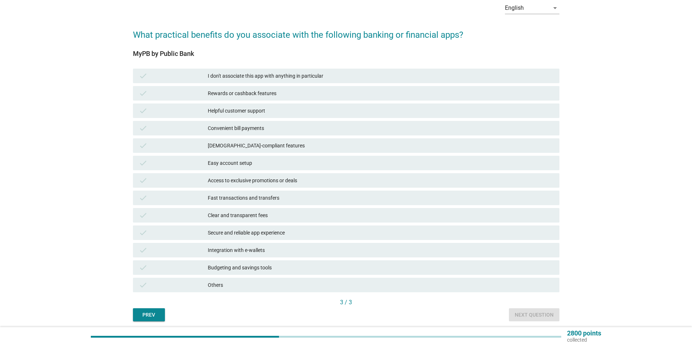
click at [282, 201] on div "Fast transactions and transfers" at bounding box center [381, 198] width 346 height 9
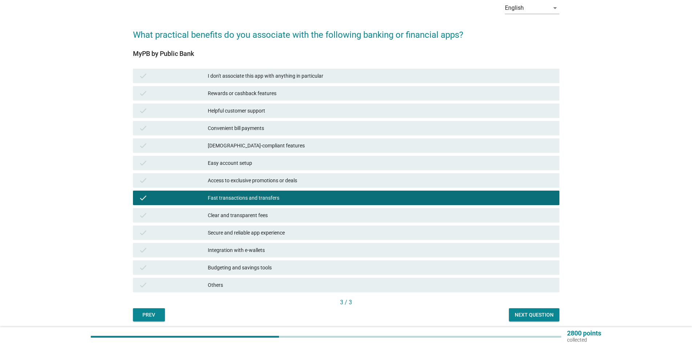
click at [291, 230] on div "Secure and reliable app experience" at bounding box center [381, 233] width 346 height 9
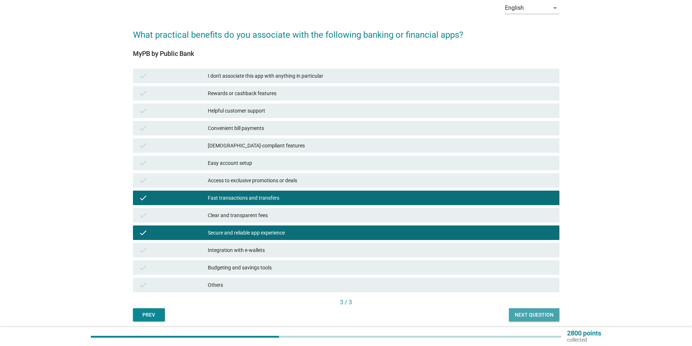
click at [530, 314] on div "Next question" at bounding box center [534, 315] width 39 height 8
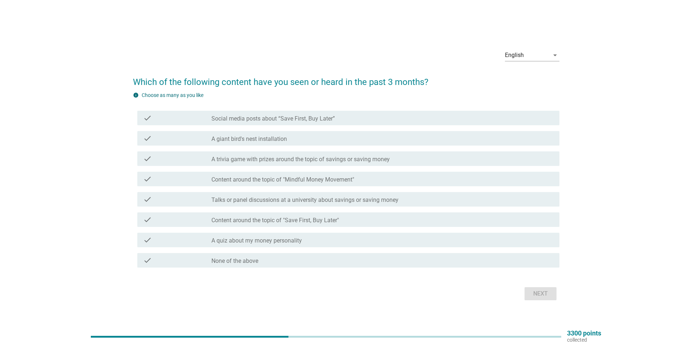
click at [372, 121] on div "check_box_outline_blank Social media posts about “Save First, Buy Later”" at bounding box center [383, 118] width 342 height 9
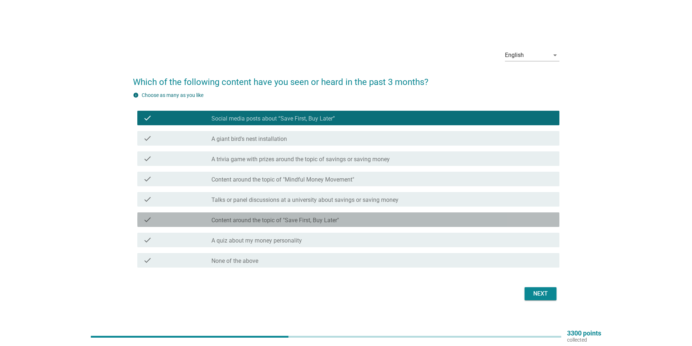
click at [276, 225] on div "check check_box_outline_blank Content around the topic of "Save First, Buy Late…" at bounding box center [348, 220] width 422 height 15
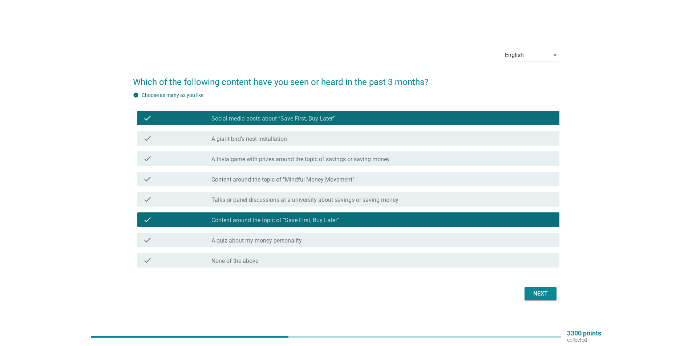
click at [550, 293] on div "Next" at bounding box center [541, 294] width 20 height 9
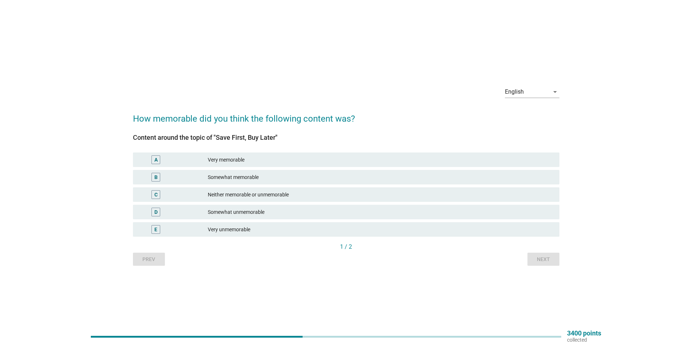
click at [279, 180] on div "Somewhat memorable" at bounding box center [381, 177] width 346 height 9
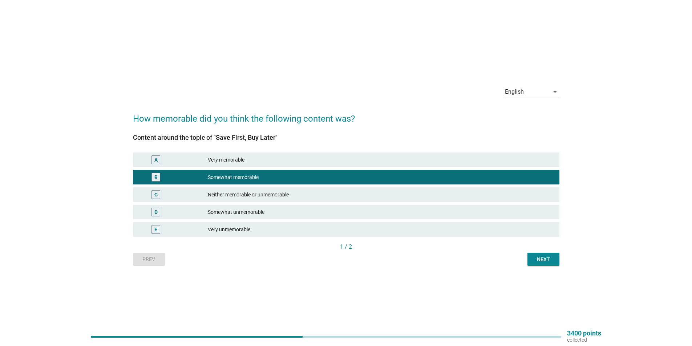
click at [526, 254] on div "Prev Next" at bounding box center [346, 259] width 427 height 13
click at [535, 261] on div "Next" at bounding box center [544, 260] width 20 height 8
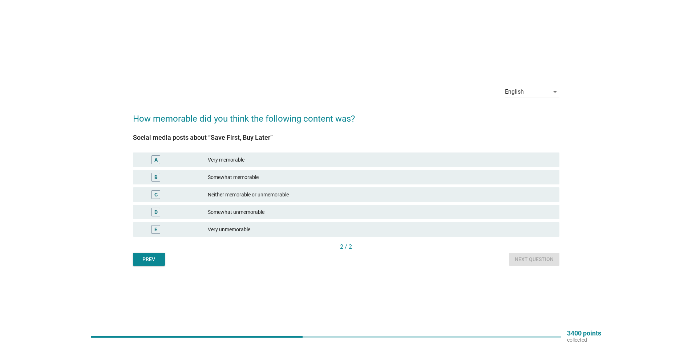
click at [331, 180] on div "Somewhat memorable" at bounding box center [381, 177] width 346 height 9
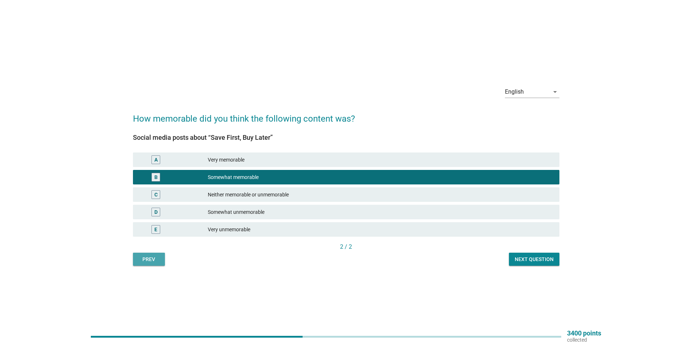
click at [136, 257] on button "Prev" at bounding box center [149, 259] width 32 height 13
click at [536, 258] on div "Next" at bounding box center [544, 260] width 20 height 8
click at [536, 258] on div "Next question" at bounding box center [534, 260] width 39 height 8
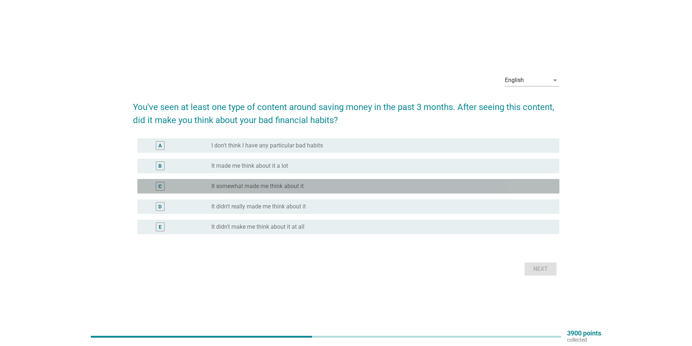
click at [318, 185] on div "radio_button_unchecked It somewhat made me think about it" at bounding box center [380, 186] width 337 height 7
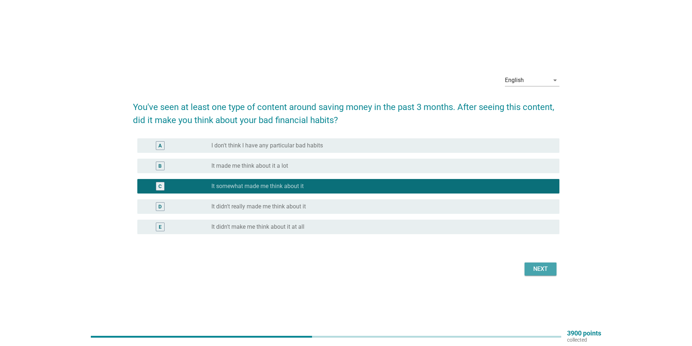
click at [548, 266] on div "Next" at bounding box center [541, 269] width 20 height 9
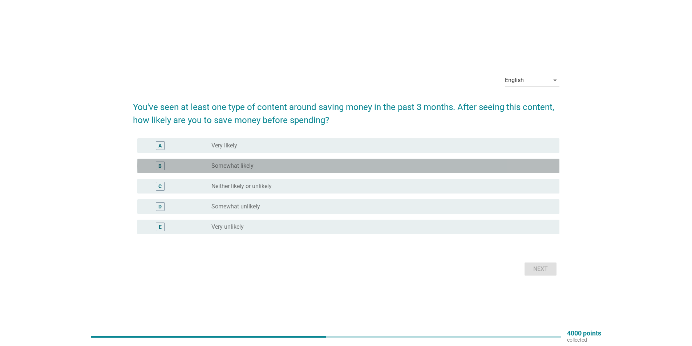
click at [331, 170] on div "radio_button_unchecked Somewhat likely" at bounding box center [383, 166] width 342 height 9
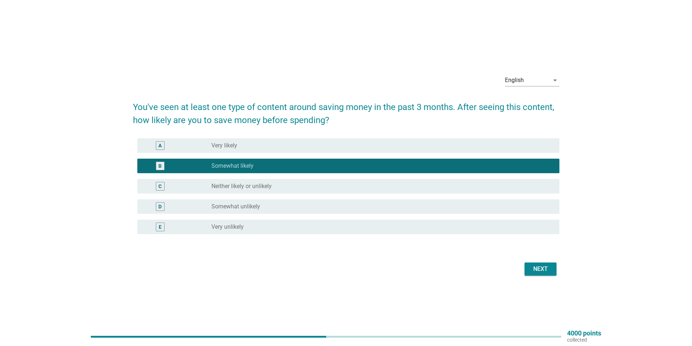
click at [530, 261] on div "Next" at bounding box center [346, 269] width 427 height 17
click at [535, 274] on button "Next" at bounding box center [541, 269] width 32 height 13
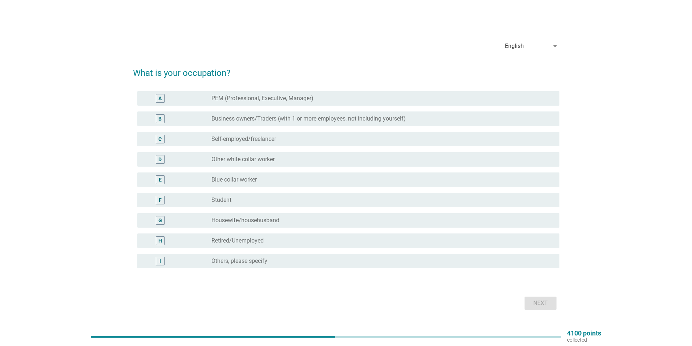
click at [342, 100] on div "radio_button_unchecked PEM (Professional, Executive, Manager)" at bounding box center [380, 98] width 337 height 7
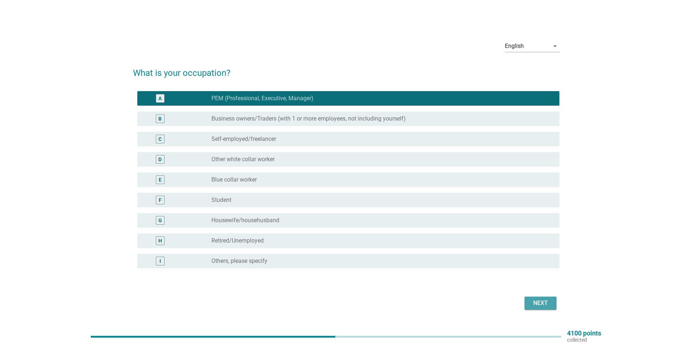
click at [537, 298] on button "Next" at bounding box center [541, 303] width 32 height 13
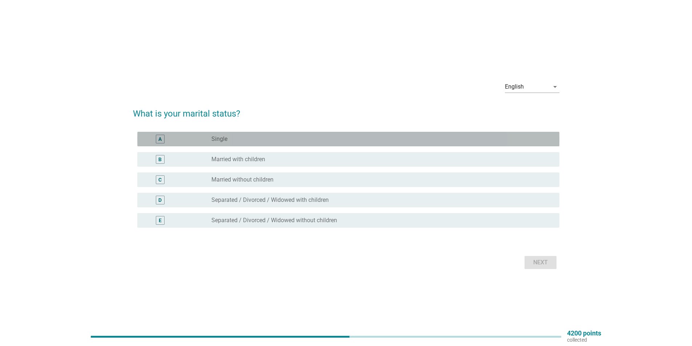
click at [272, 142] on div "radio_button_unchecked Single" at bounding box center [380, 139] width 337 height 7
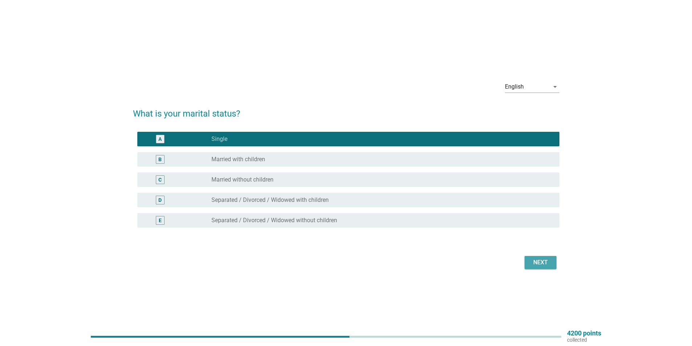
click at [531, 261] on div "Next" at bounding box center [541, 262] width 20 height 9
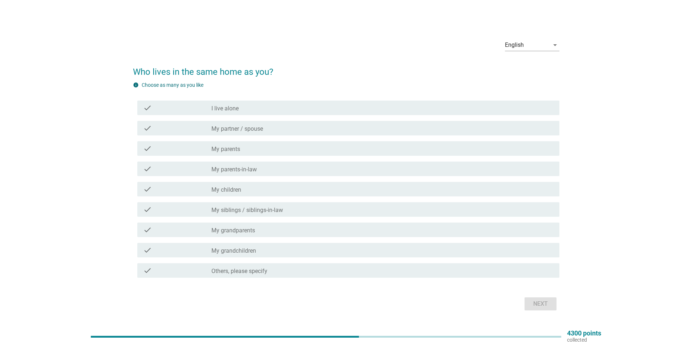
click at [261, 114] on div "check check_box_outline_blank I live alone" at bounding box center [348, 108] width 422 height 15
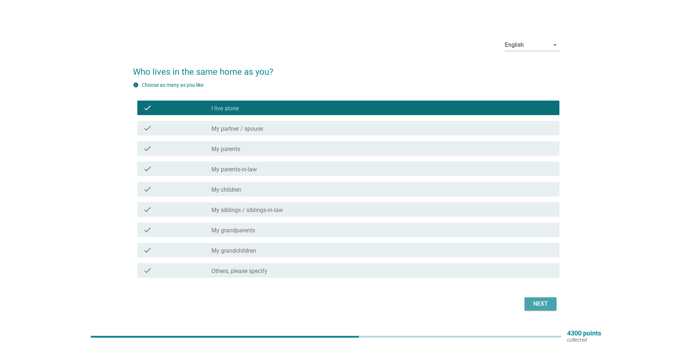
click at [535, 302] on div "Next" at bounding box center [541, 304] width 20 height 9
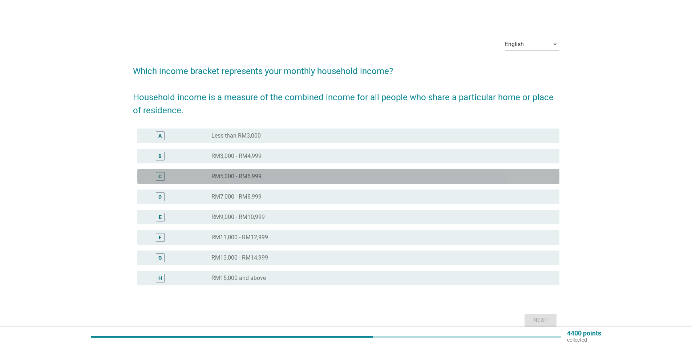
click at [283, 176] on div "radio_button_unchecked RM5,000 - RM6,999" at bounding box center [380, 176] width 337 height 7
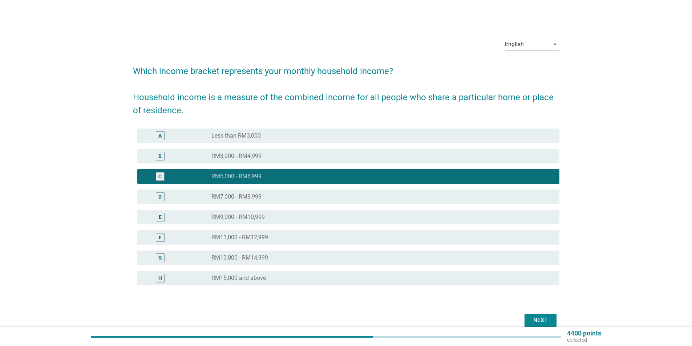
click at [536, 318] on div "Next" at bounding box center [541, 320] width 20 height 9
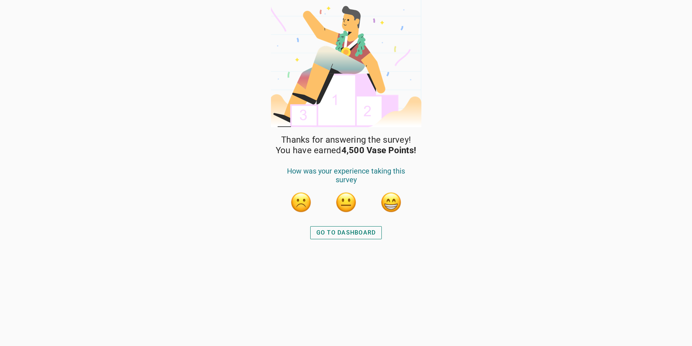
click at [359, 236] on div "GO TO DASHBOARD" at bounding box center [347, 233] width 60 height 9
